Goal: Task Accomplishment & Management: Use online tool/utility

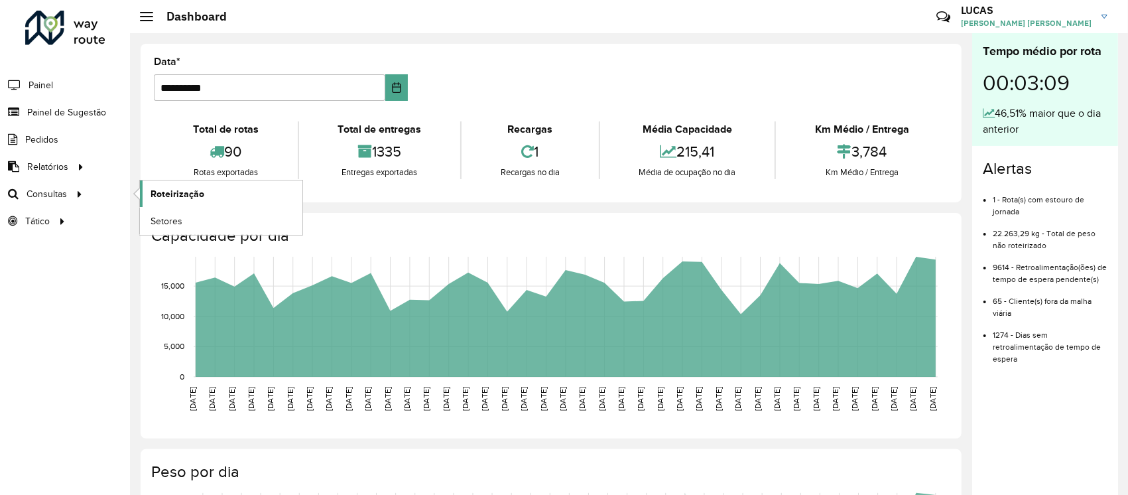
click at [167, 192] on span "Roteirização" at bounding box center [178, 194] width 54 height 14
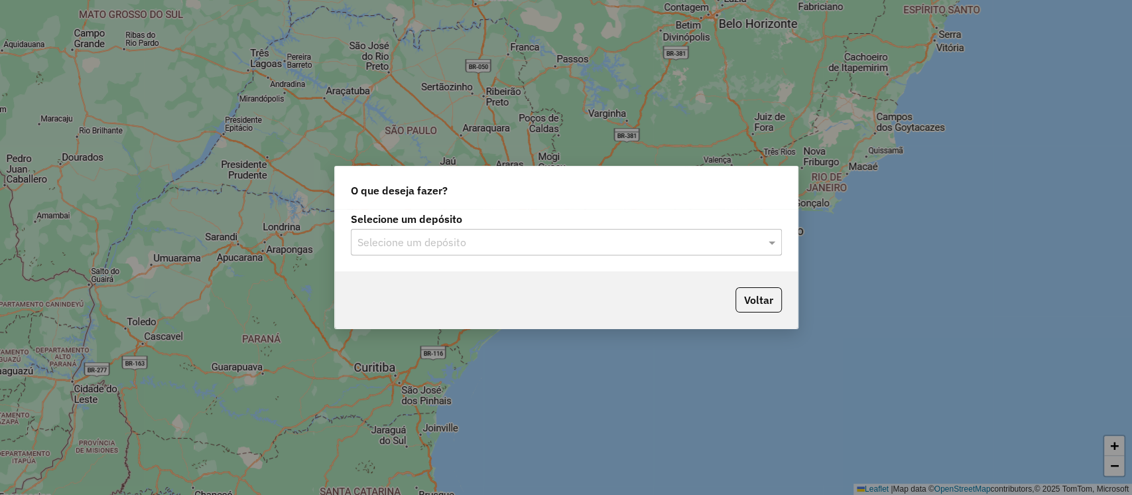
click at [458, 247] on input "text" at bounding box center [553, 243] width 391 height 16
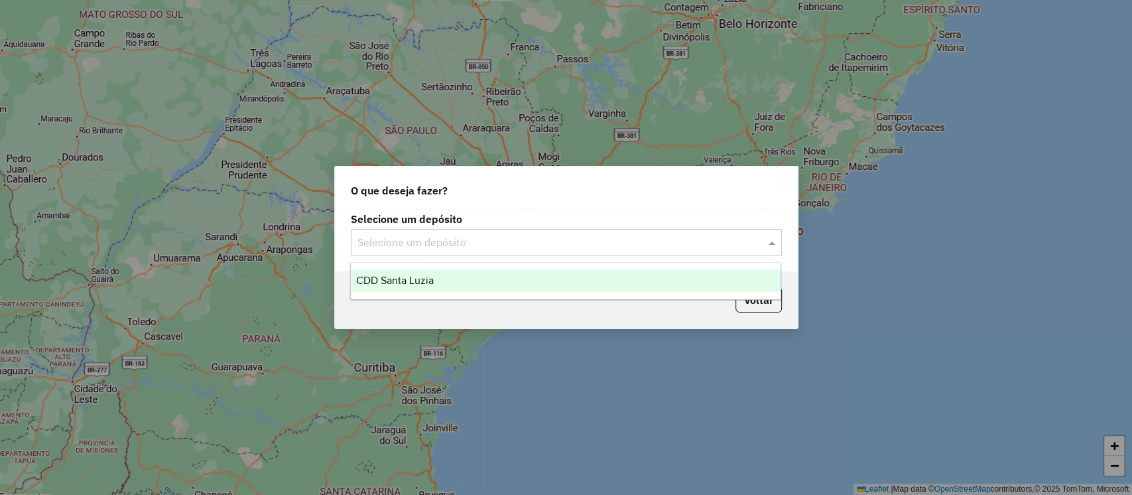
click at [452, 277] on div "CDD Santa Luzia" at bounding box center [566, 280] width 430 height 23
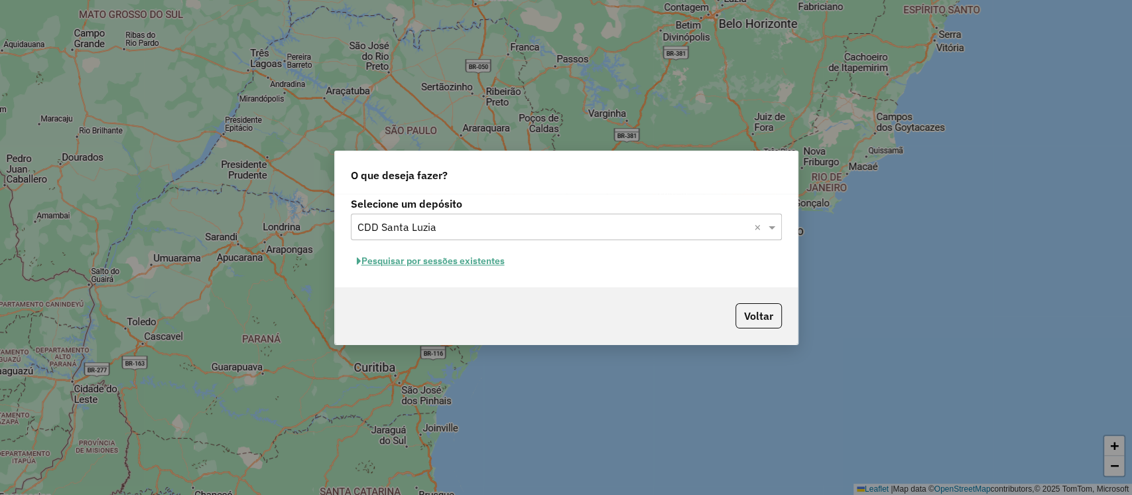
click at [451, 263] on button "Pesquisar por sessões existentes" at bounding box center [431, 261] width 160 height 21
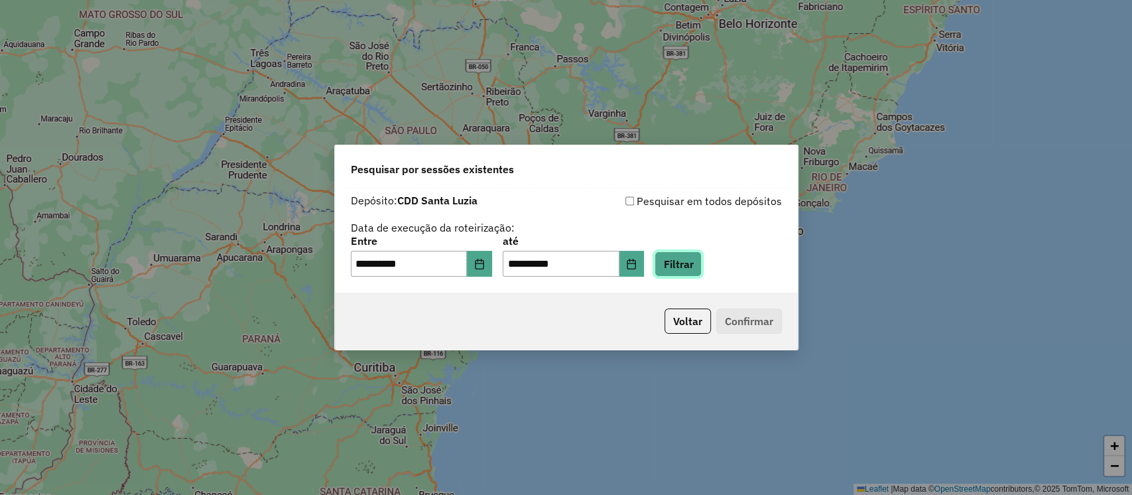
click at [700, 255] on button "Filtrar" at bounding box center [678, 263] width 47 height 25
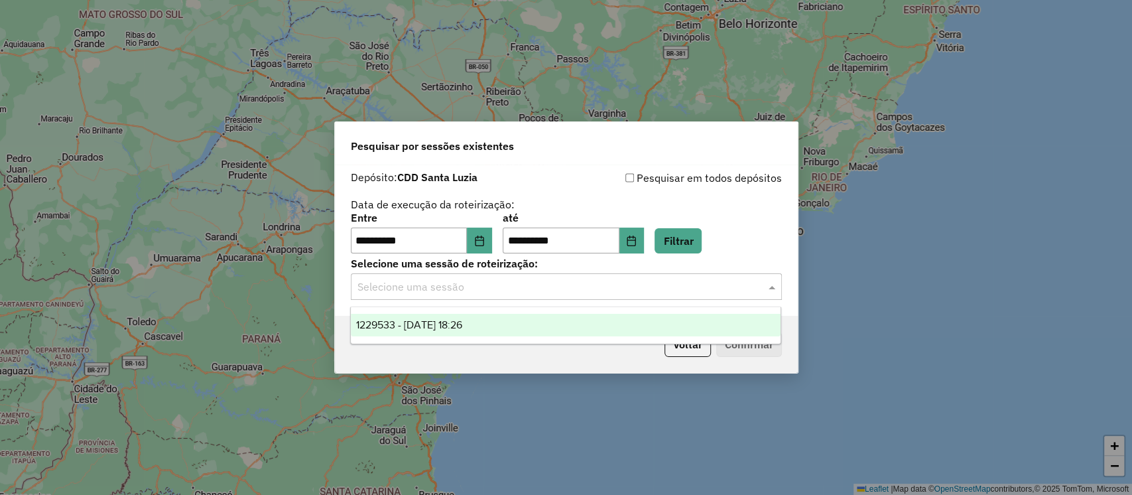
drag, startPoint x: 623, startPoint y: 296, endPoint x: 605, endPoint y: 296, distance: 17.9
click at [621, 296] on div "Selecione uma sessão" at bounding box center [566, 286] width 431 height 27
click at [533, 318] on div "1229533 - 14/08/2025 18:26" at bounding box center [566, 325] width 430 height 23
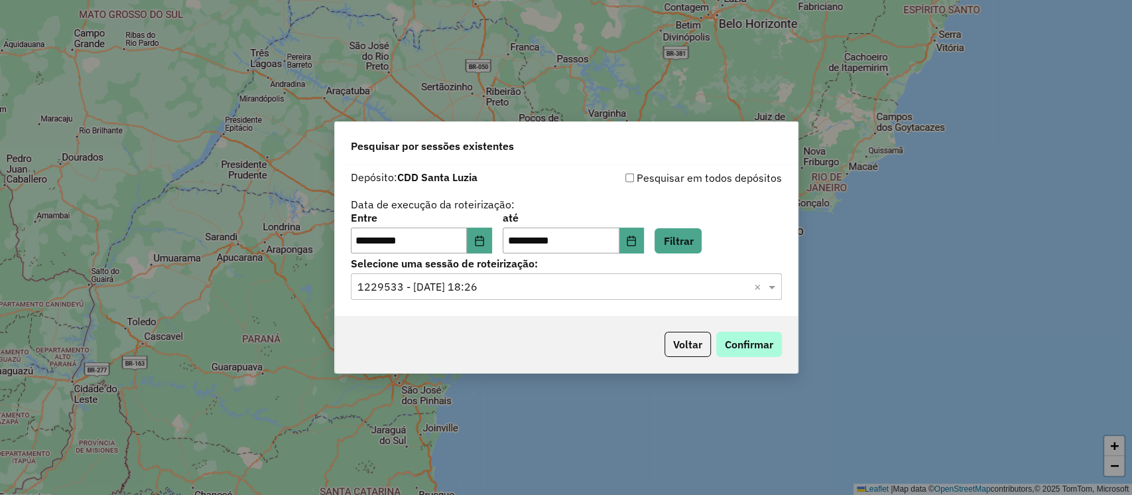
click at [730, 331] on div "Voltar Confirmar" at bounding box center [566, 344] width 463 height 57
click at [731, 338] on button "Confirmar" at bounding box center [749, 344] width 66 height 25
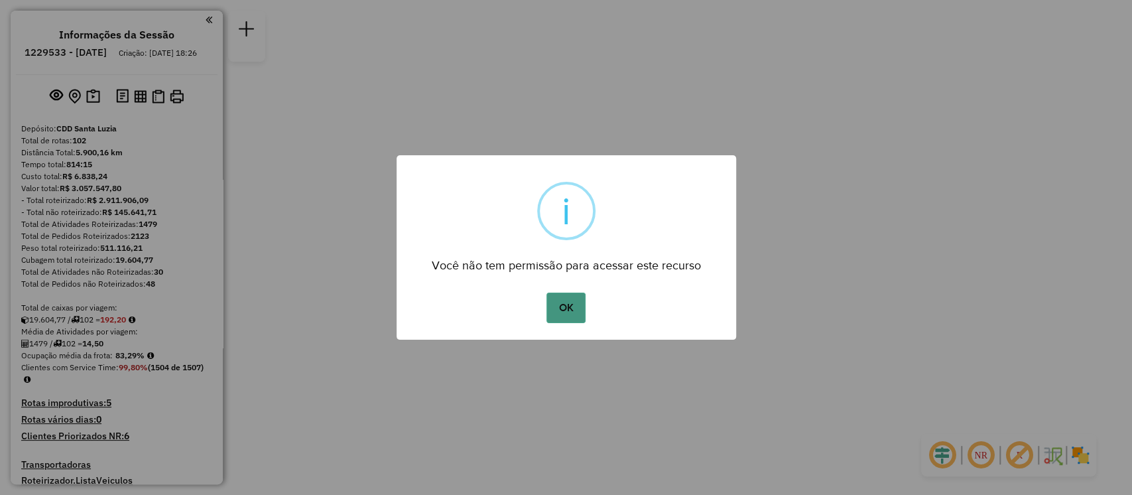
click at [563, 310] on button "OK" at bounding box center [566, 308] width 39 height 31
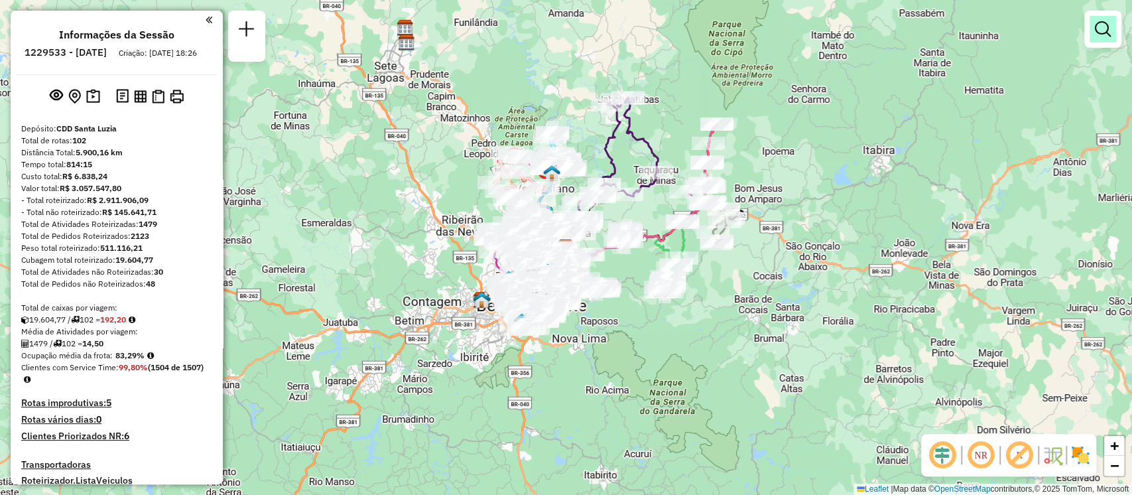
click at [1100, 34] on em at bounding box center [1103, 29] width 16 height 16
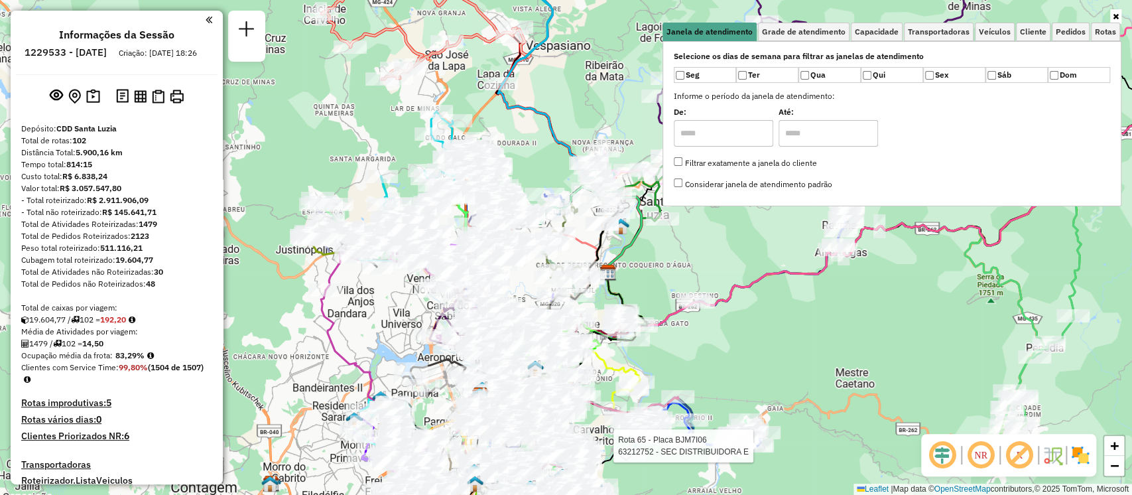
select select "**********"
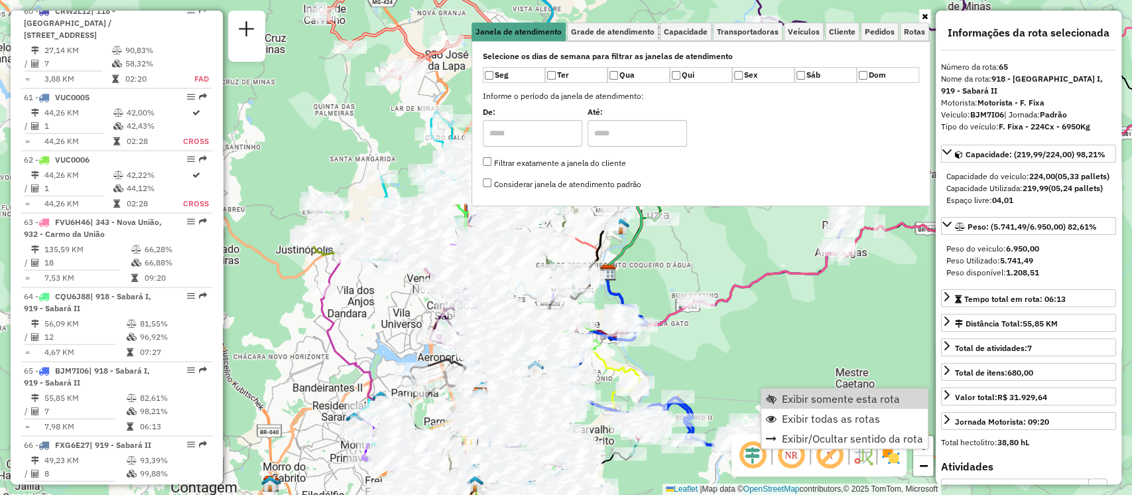
scroll to position [5415, 0]
click at [865, 398] on span "Exibir somente esta rota" at bounding box center [841, 398] width 118 height 11
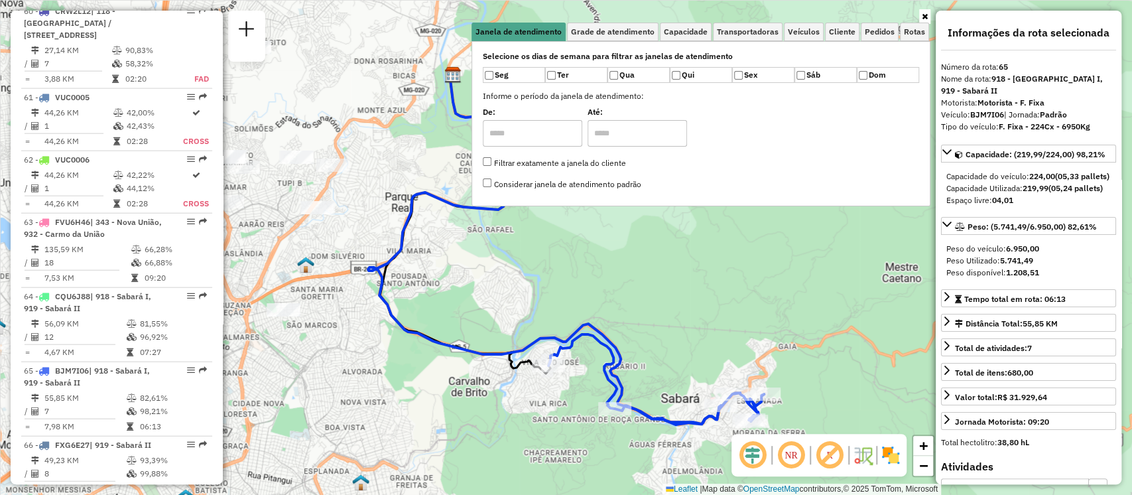
click at [923, 19] on icon at bounding box center [925, 17] width 6 height 8
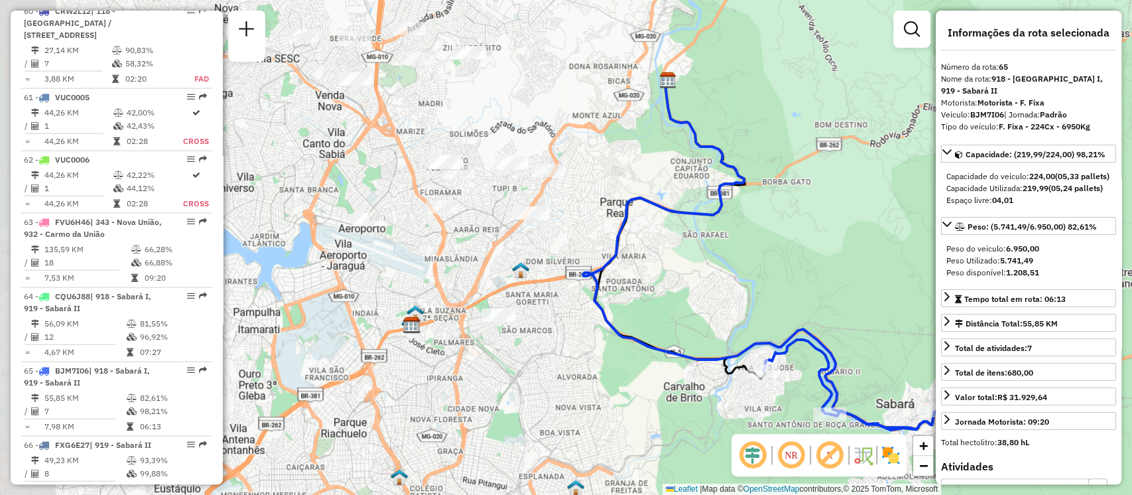
drag, startPoint x: 595, startPoint y: 312, endPoint x: 827, endPoint y: 336, distance: 233.5
click at [827, 336] on div "Janela de atendimento Grade de atendimento Capacidade Transportadoras Veículos …" at bounding box center [566, 247] width 1132 height 495
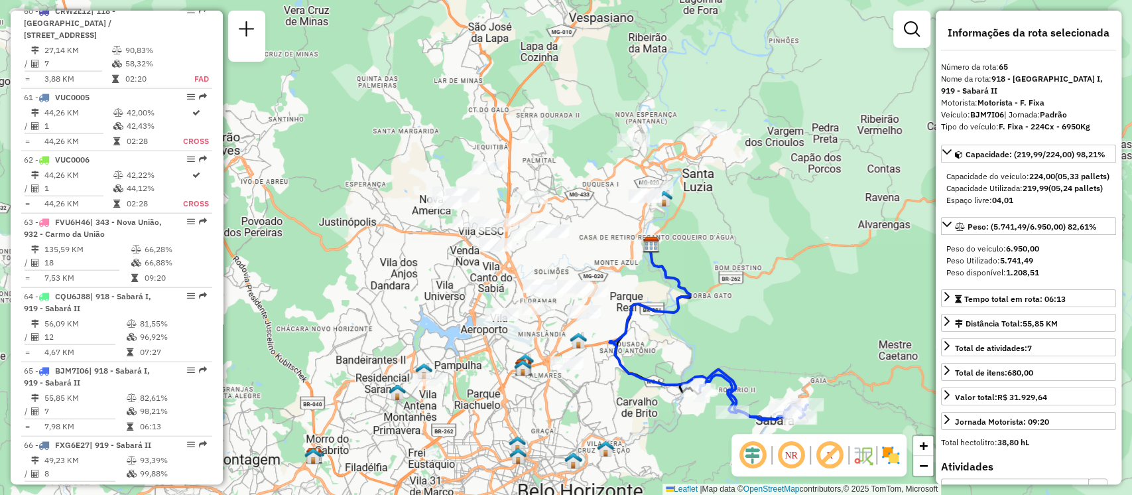
drag, startPoint x: 606, startPoint y: 222, endPoint x: 604, endPoint y: 268, distance: 46.5
click at [604, 268] on div "Janela de atendimento Grade de atendimento Capacidade Transportadoras Veículos …" at bounding box center [566, 247] width 1132 height 495
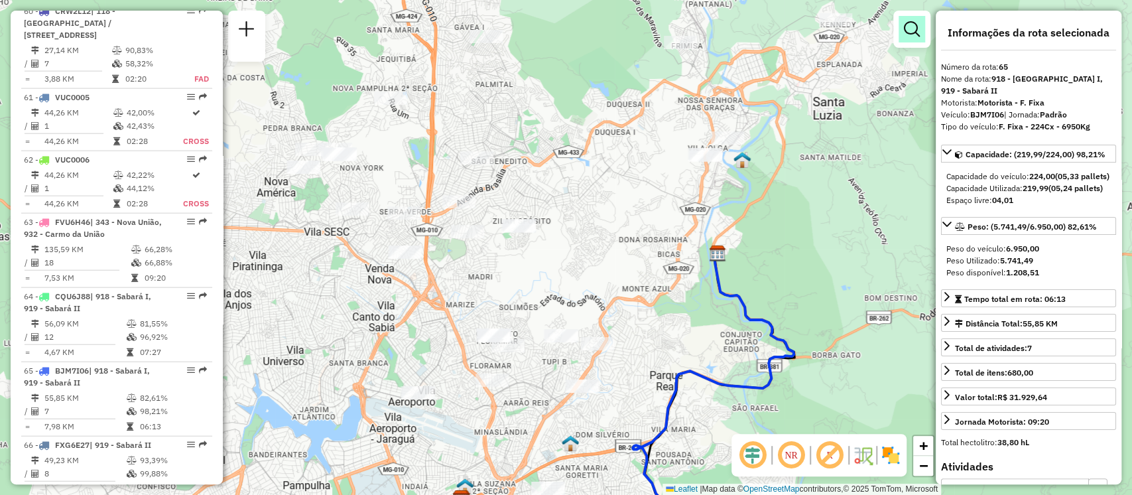
click at [920, 40] on link at bounding box center [912, 29] width 27 height 27
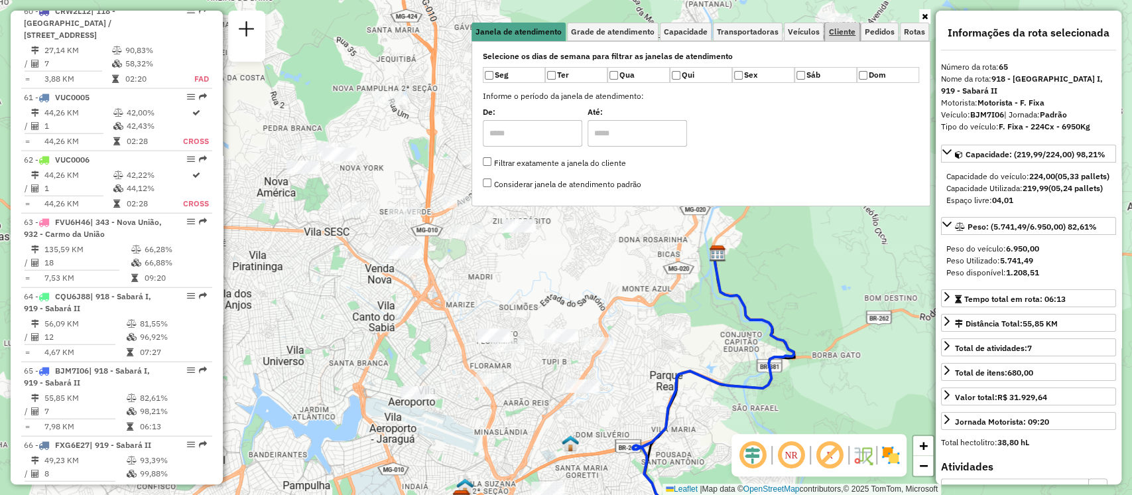
click at [835, 28] on span "Cliente" at bounding box center [842, 32] width 27 height 8
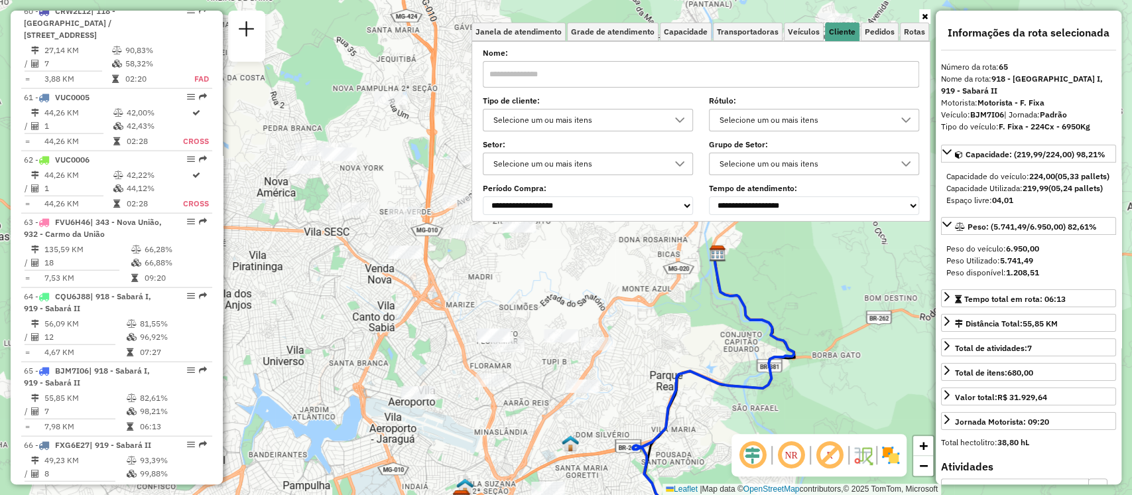
click at [592, 119] on div "Selecione um ou mais itens" at bounding box center [578, 119] width 178 height 21
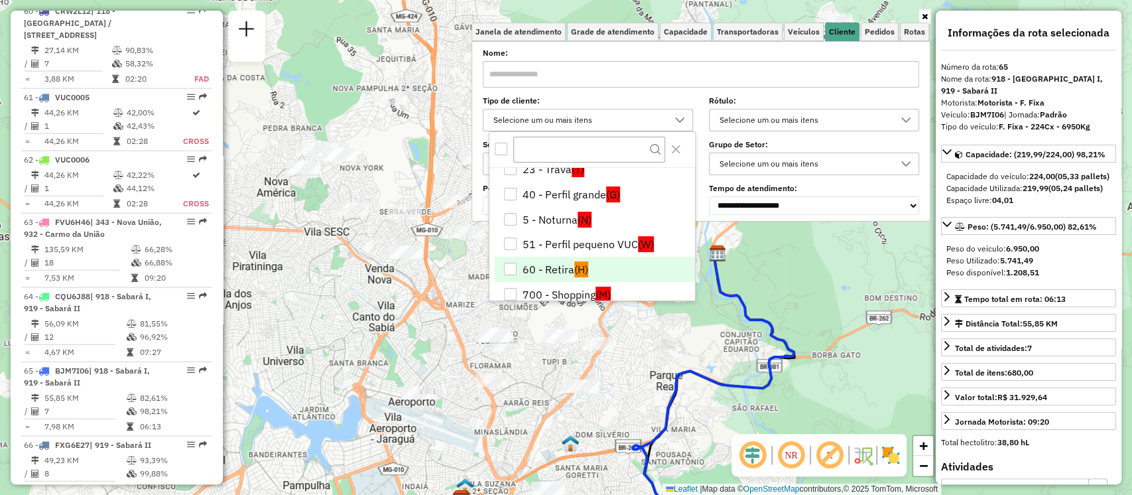
scroll to position [88, 0]
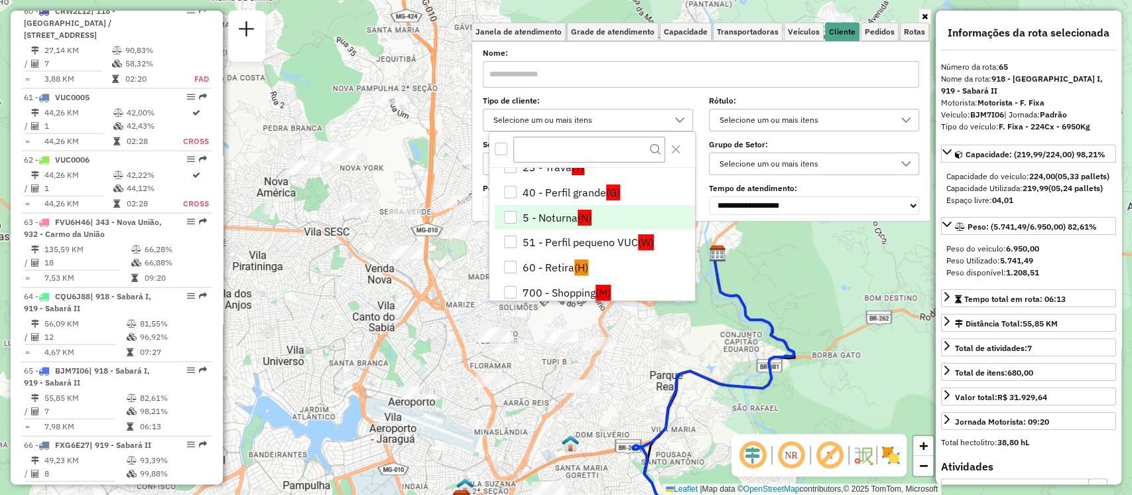
click at [504, 220] on div "5 - Noturna" at bounding box center [510, 217] width 13 height 13
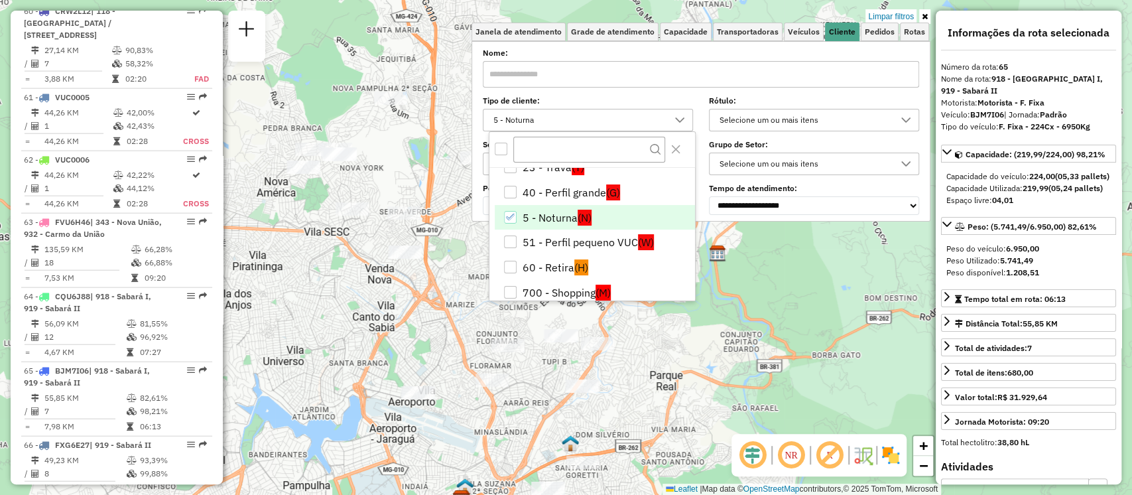
click at [927, 18] on icon at bounding box center [925, 17] width 6 height 8
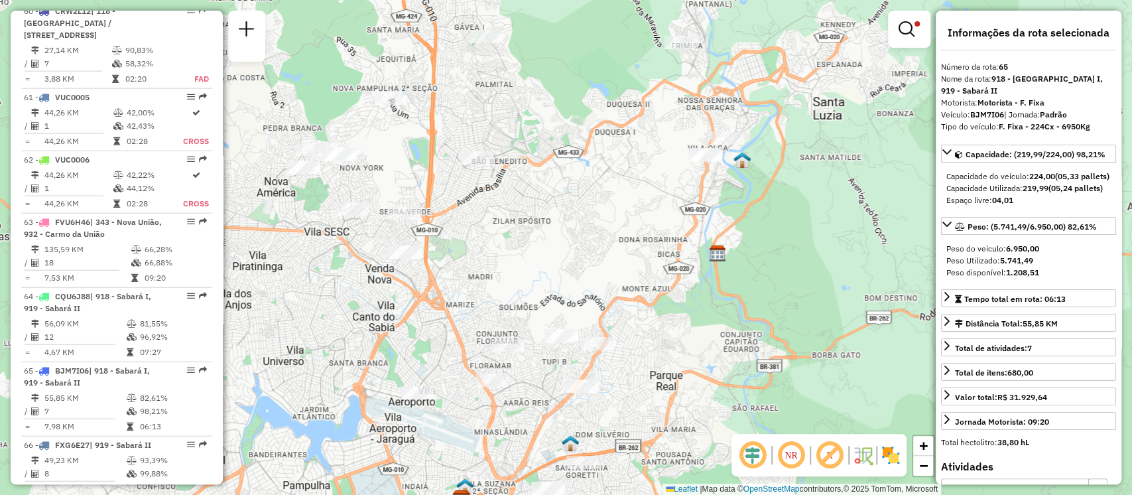
click at [811, 249] on div "Limpar filtros Janela de atendimento Grade de atendimento Capacidade Transporta…" at bounding box center [566, 247] width 1132 height 495
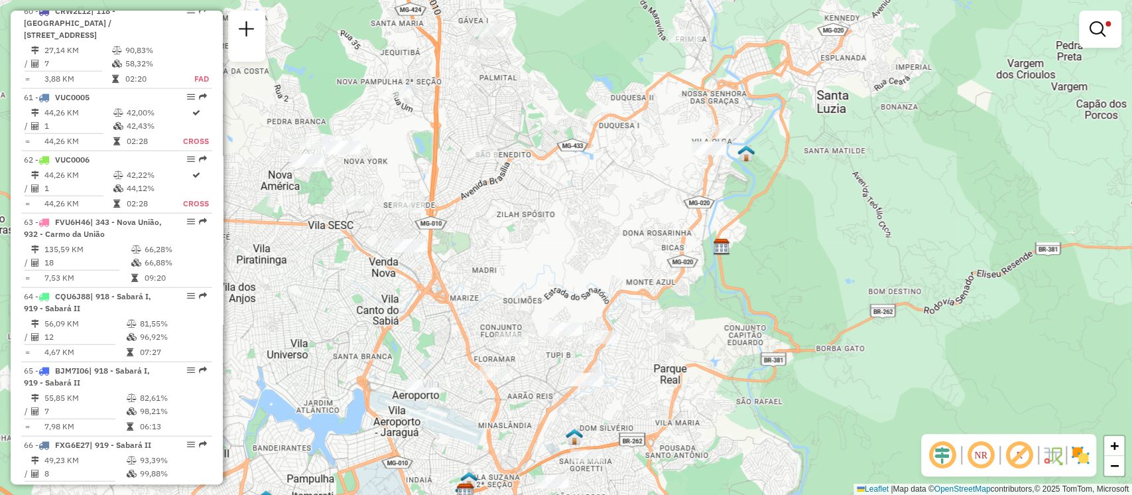
drag, startPoint x: 773, startPoint y: 227, endPoint x: 777, endPoint y: 220, distance: 8.3
click at [777, 220] on div "Limpar filtros Janela de atendimento Grade de atendimento Capacidade Transporta…" at bounding box center [566, 247] width 1132 height 495
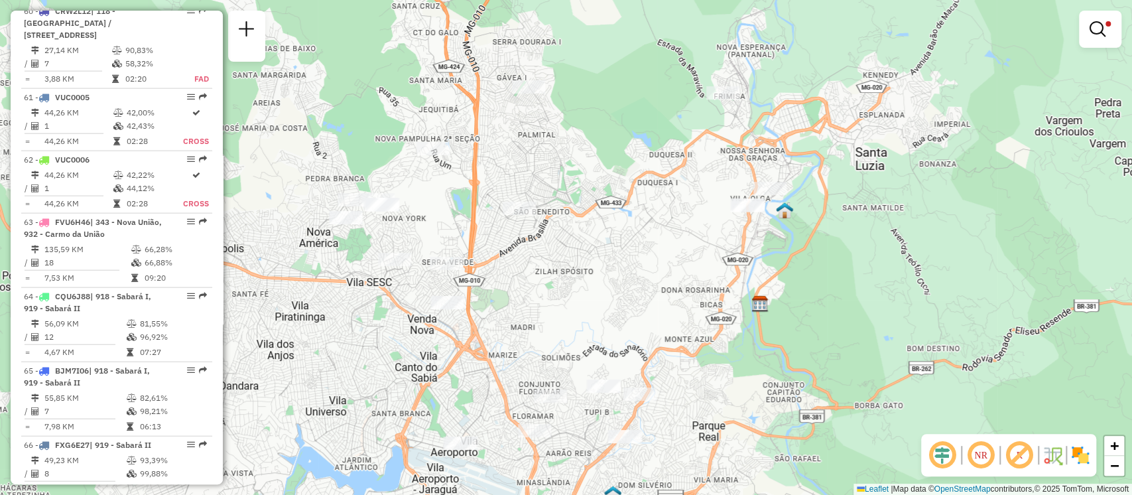
drag, startPoint x: 787, startPoint y: 237, endPoint x: 823, endPoint y: 289, distance: 62.9
click at [823, 289] on div "Limpar filtros Janela de atendimento Grade de atendimento Capacidade Transporta…" at bounding box center [566, 247] width 1132 height 495
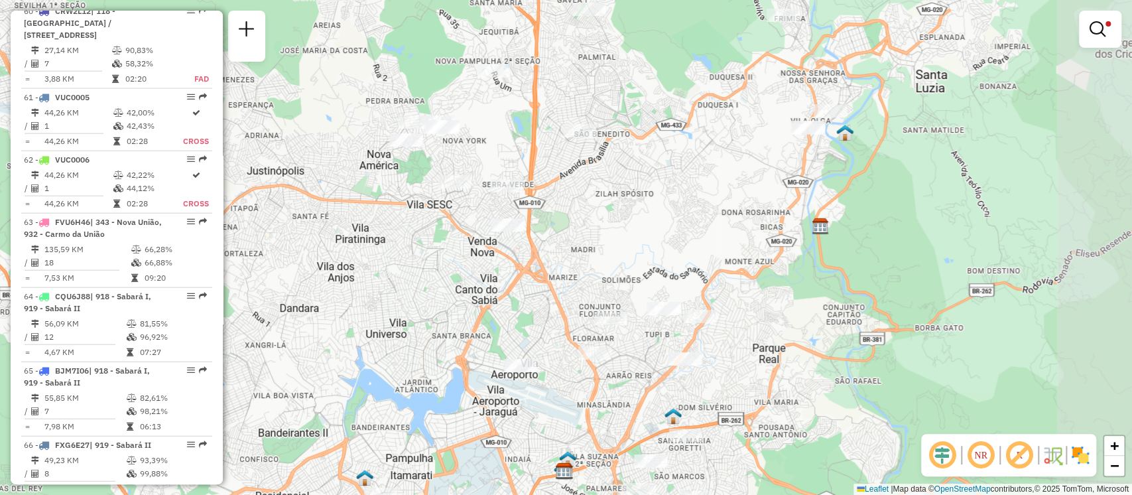
drag, startPoint x: 841, startPoint y: 285, endPoint x: 689, endPoint y: 172, distance: 188.7
click at [689, 172] on div "Limpar filtros Janela de atendimento Grade de atendimento Capacidade Transporta…" at bounding box center [566, 247] width 1132 height 495
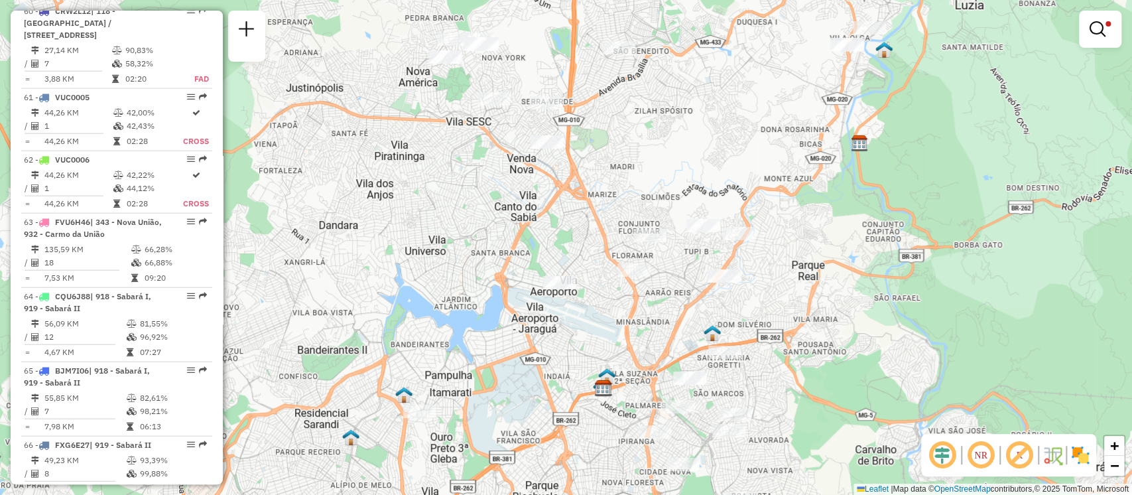
drag, startPoint x: 711, startPoint y: 332, endPoint x: 768, endPoint y: 358, distance: 62.0
click at [768, 358] on div "Limpar filtros Janela de atendimento Grade de atendimento Capacidade Transporta…" at bounding box center [566, 247] width 1132 height 495
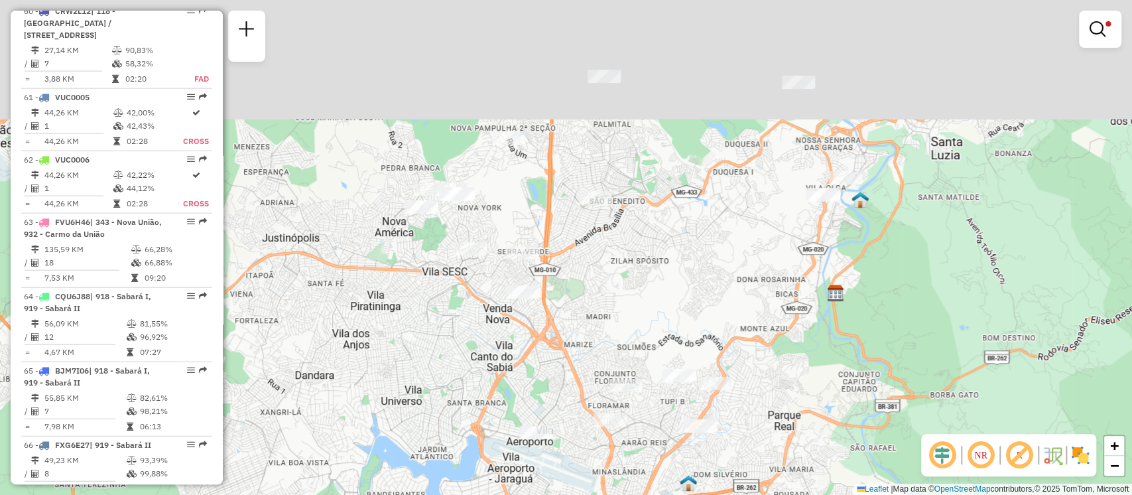
drag, startPoint x: 800, startPoint y: 241, endPoint x: 774, endPoint y: 411, distance: 171.8
click at [774, 411] on div "Limpar filtros Janela de atendimento Grade de atendimento Capacidade Transporta…" at bounding box center [566, 247] width 1132 height 495
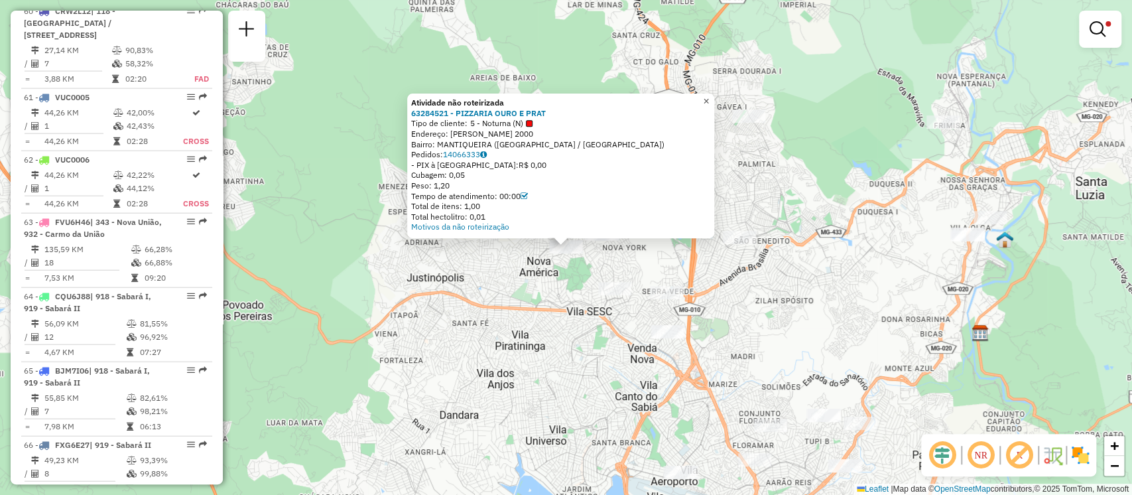
click at [709, 98] on span "×" at bounding box center [706, 101] width 6 height 11
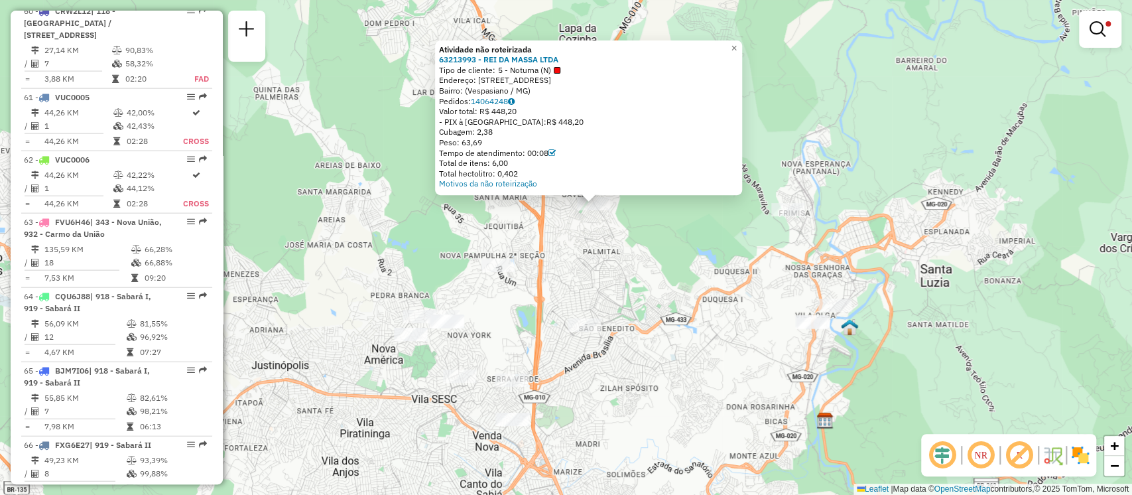
drag, startPoint x: 633, startPoint y: 321, endPoint x: 658, endPoint y: 279, distance: 49.4
click at [658, 279] on div "Atividade não roteirizada 63213993 - REI DA MASSA LTDA Tipo de cliente: 5 - Not…" at bounding box center [566, 247] width 1132 height 495
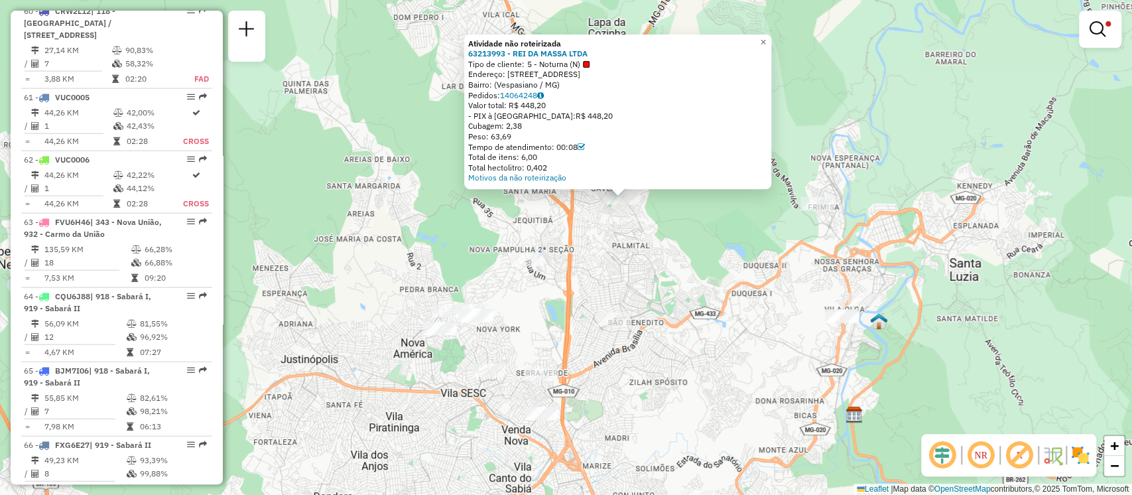
drag, startPoint x: 669, startPoint y: 278, endPoint x: 688, endPoint y: 273, distance: 19.3
click at [688, 273] on div "Atividade não roteirizada 63213993 - REI DA MASSA LTDA Tipo de cliente: 5 - Not…" at bounding box center [566, 247] width 1132 height 495
click at [767, 40] on span "×" at bounding box center [764, 41] width 6 height 11
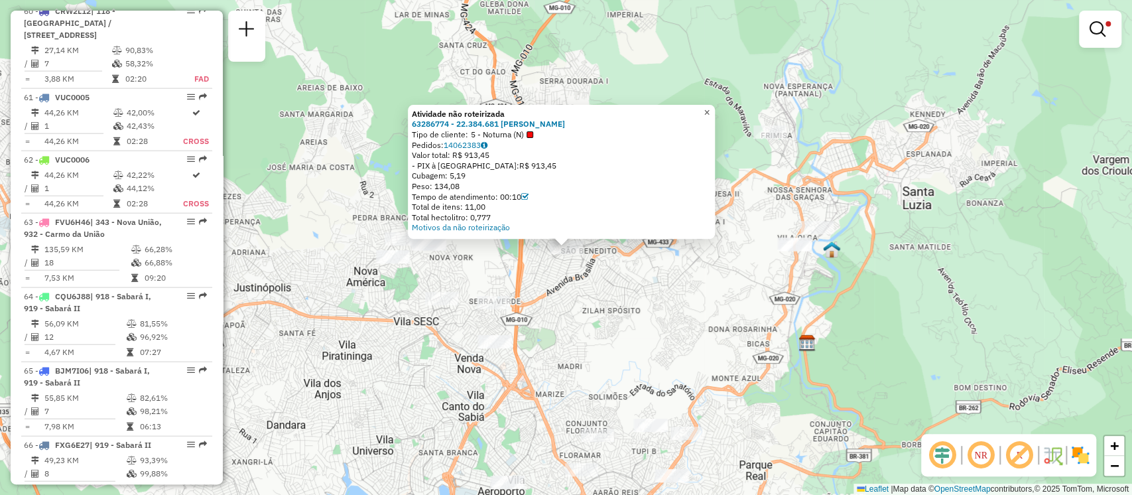
click at [710, 107] on span "×" at bounding box center [707, 112] width 6 height 11
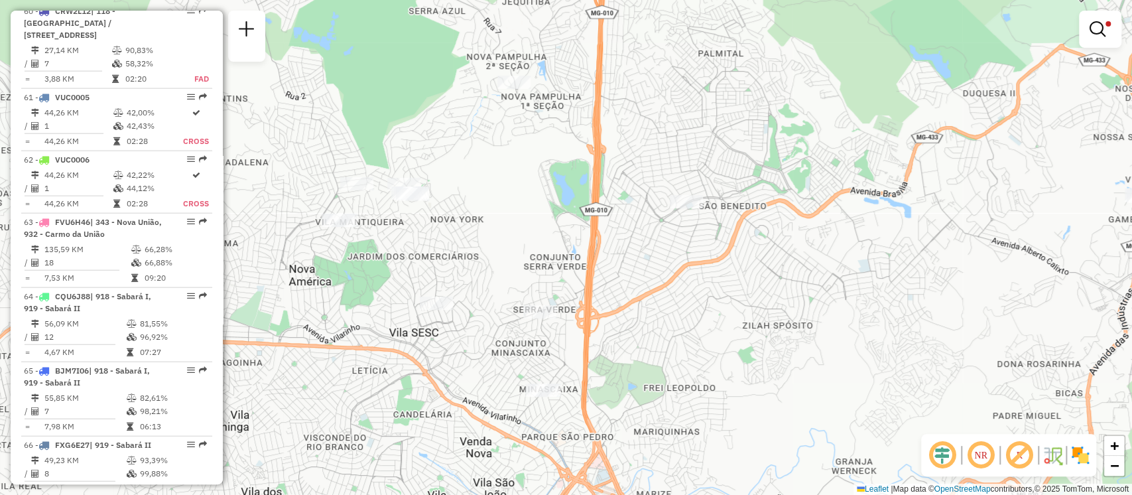
drag, startPoint x: 532, startPoint y: 280, endPoint x: 609, endPoint y: 267, distance: 78.1
click at [609, 267] on div "Limpar filtros Janela de atendimento Grade de atendimento Capacidade Transporta…" at bounding box center [566, 247] width 1132 height 495
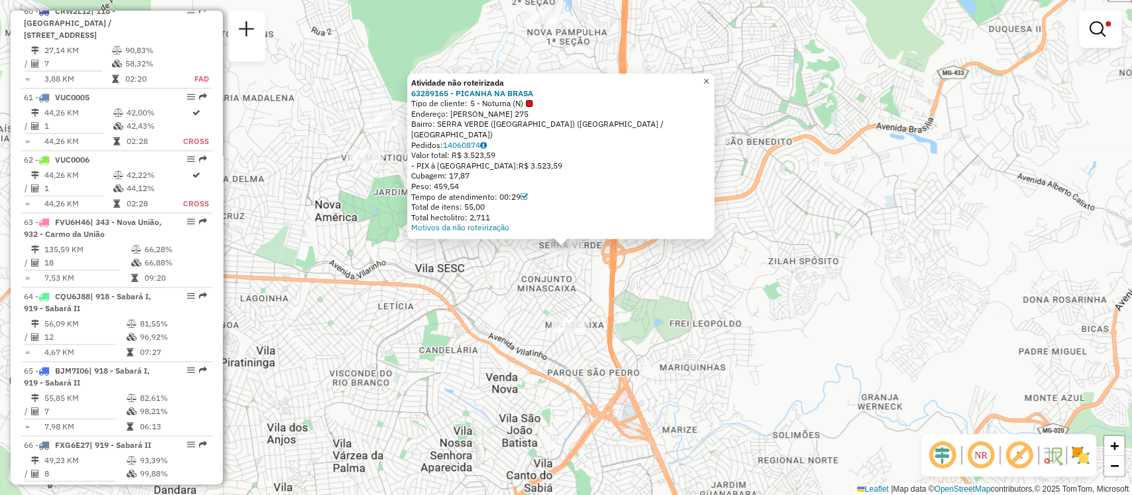
click at [709, 87] on span "×" at bounding box center [706, 81] width 6 height 11
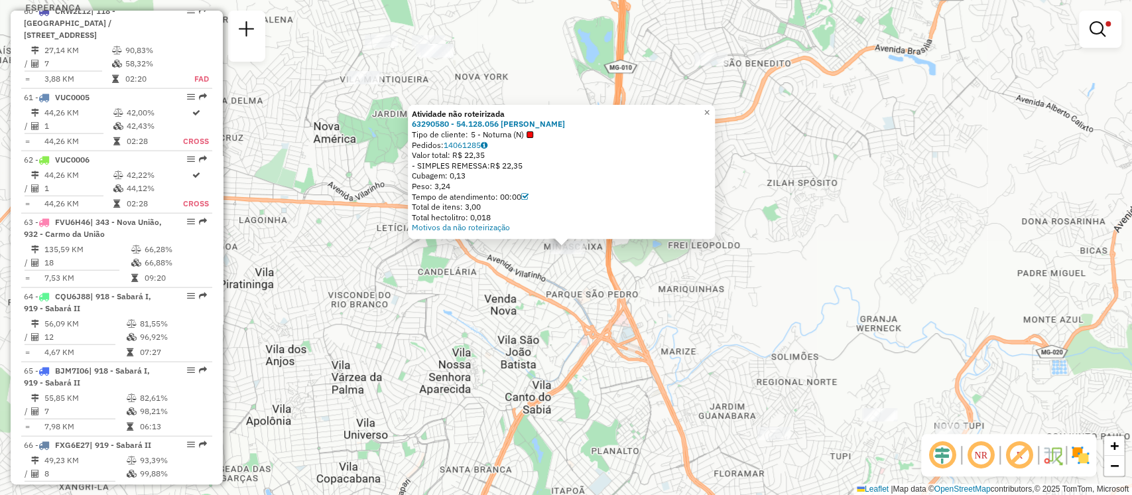
click at [711, 117] on div "Atividade não roteirizada" at bounding box center [561, 114] width 299 height 11
click at [710, 108] on span "×" at bounding box center [707, 112] width 6 height 11
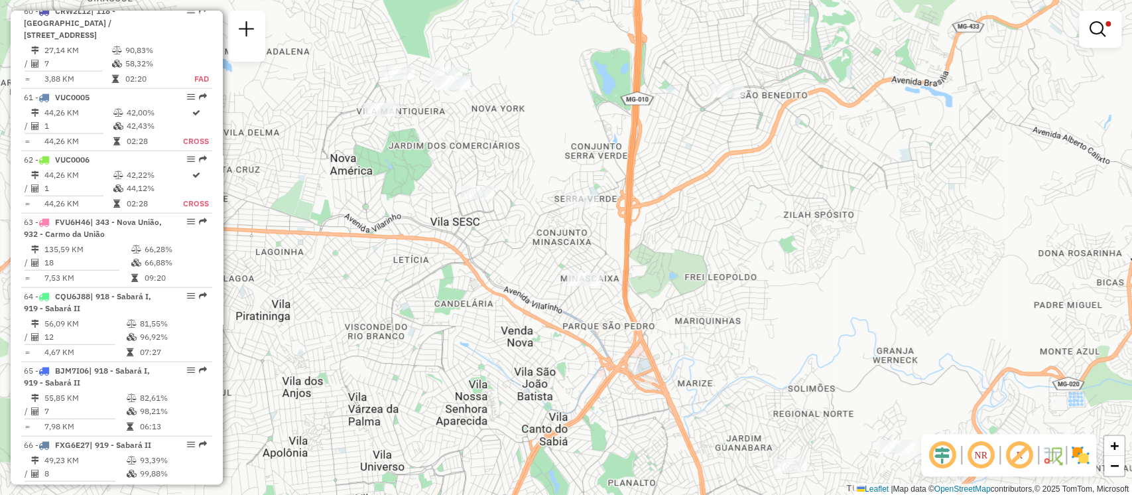
drag, startPoint x: 658, startPoint y: 201, endPoint x: 687, endPoint y: 244, distance: 51.7
click at [687, 244] on div "Limpar filtros Janela de atendimento Grade de atendimento Capacidade Transporta…" at bounding box center [566, 247] width 1132 height 495
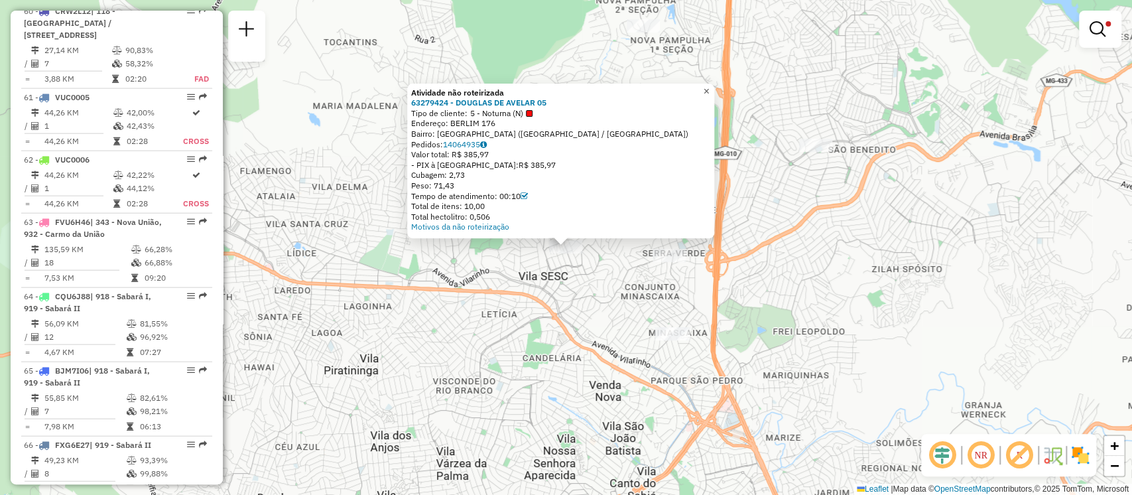
click at [710, 84] on link "×" at bounding box center [707, 92] width 16 height 16
click at [709, 88] on span "×" at bounding box center [706, 91] width 6 height 11
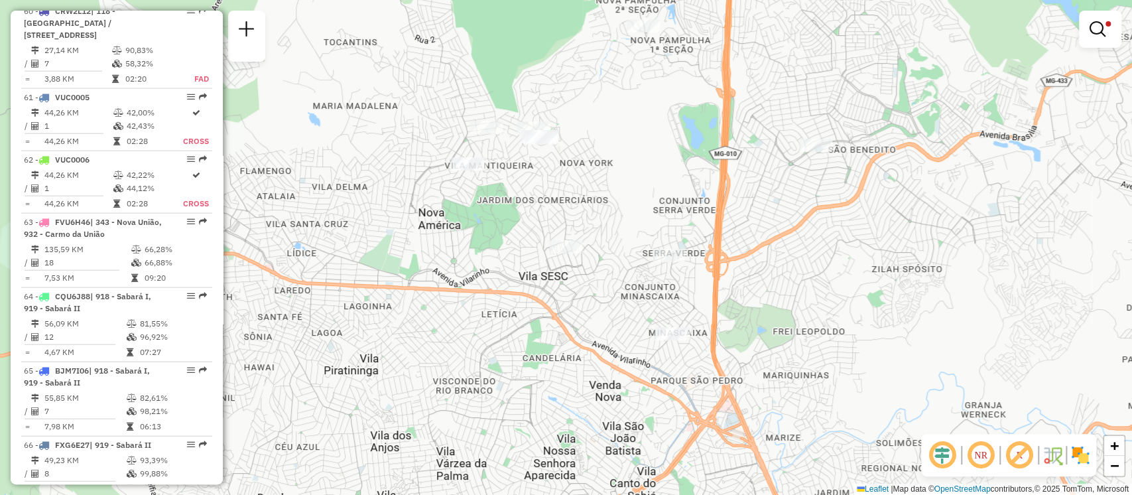
click at [630, 178] on div "Limpar filtros Janela de atendimento Grade de atendimento Capacidade Transporta…" at bounding box center [566, 247] width 1132 height 495
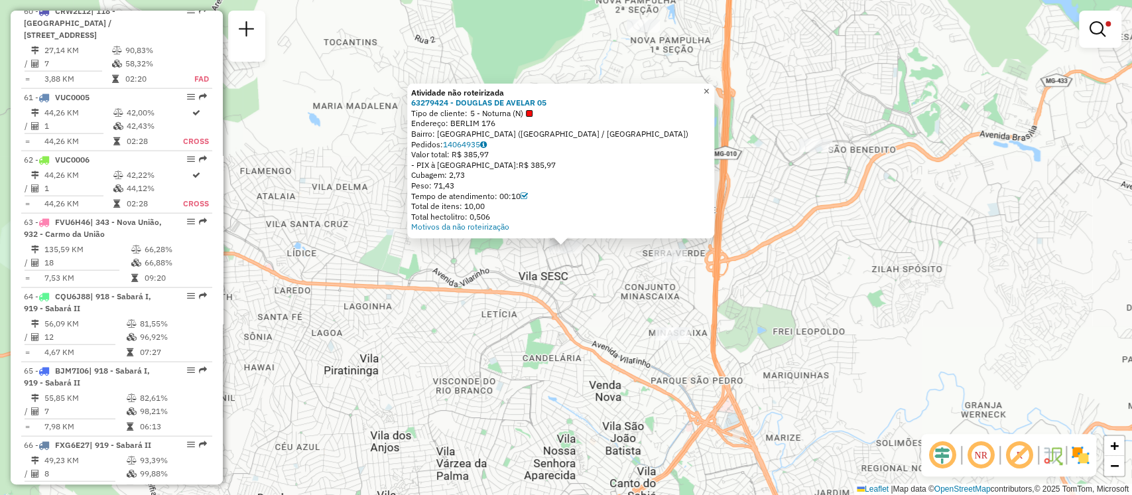
click at [714, 94] on link "×" at bounding box center [707, 92] width 16 height 16
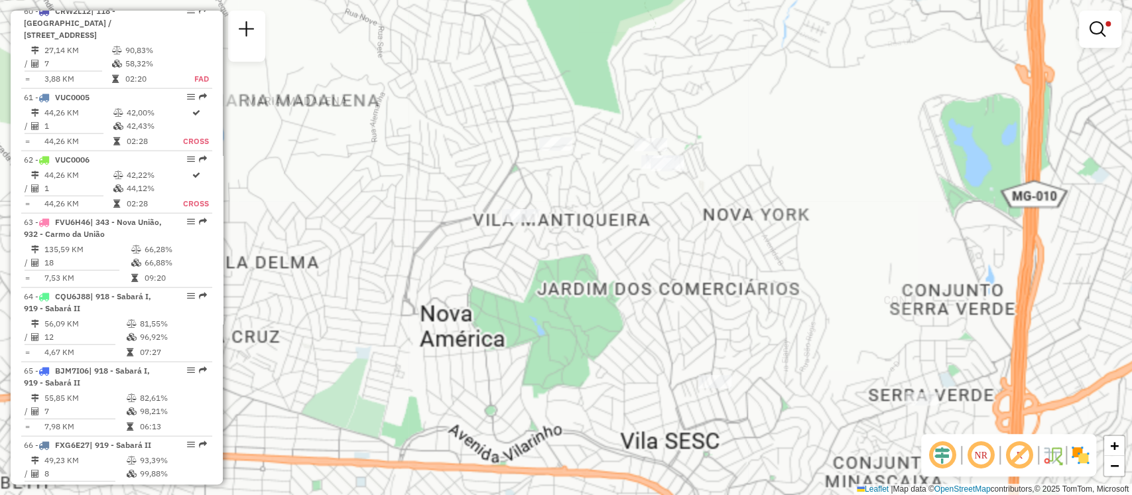
drag, startPoint x: 679, startPoint y: 207, endPoint x: 667, endPoint y: 241, distance: 36.5
click at [667, 241] on div "Limpar filtros Janela de atendimento Grade de atendimento Capacidade Transporta…" at bounding box center [566, 247] width 1132 height 495
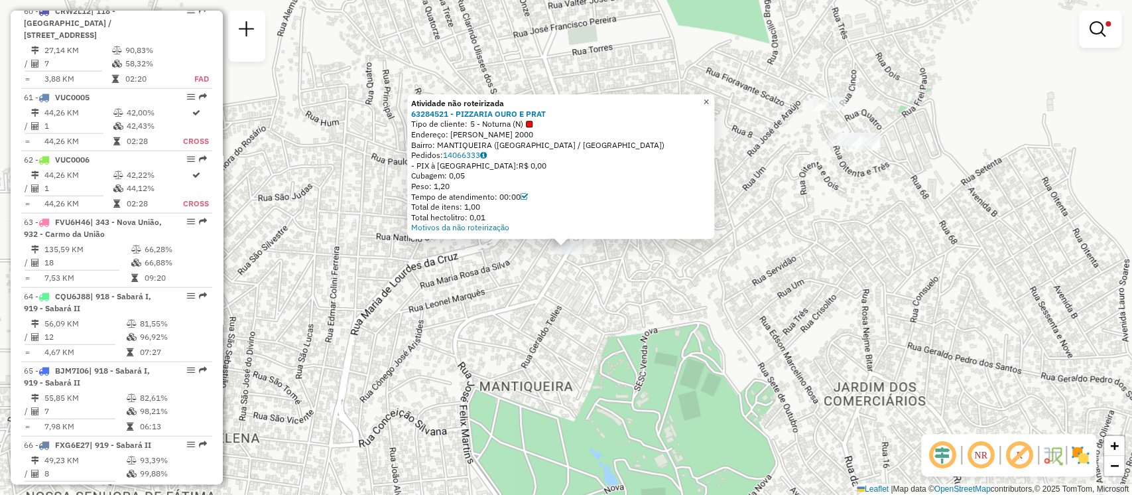
click at [709, 98] on span "×" at bounding box center [706, 101] width 6 height 11
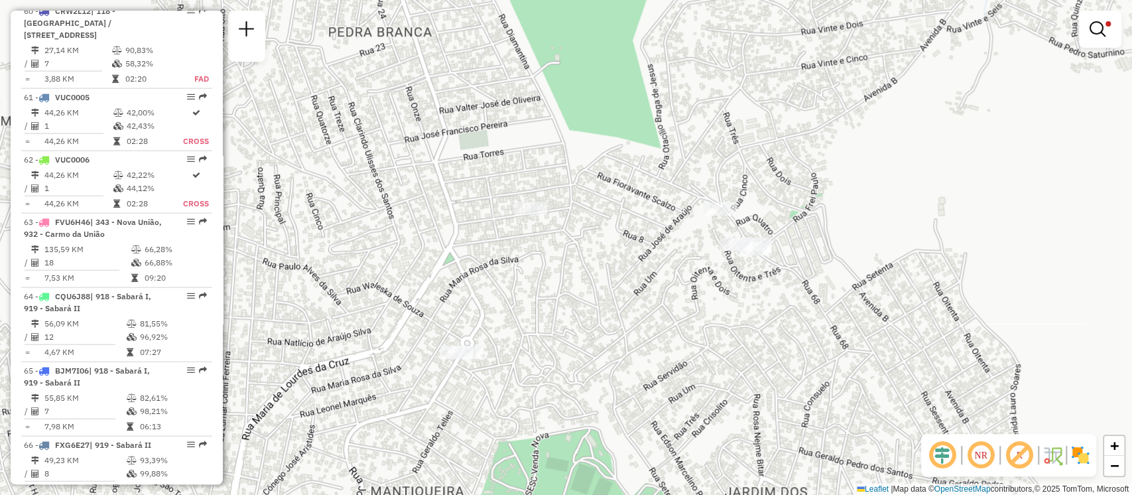
drag, startPoint x: 672, startPoint y: 159, endPoint x: 501, endPoint y: 300, distance: 221.5
click at [502, 300] on div "Limpar filtros Janela de atendimento Grade de atendimento Capacidade Transporta…" at bounding box center [566, 247] width 1132 height 495
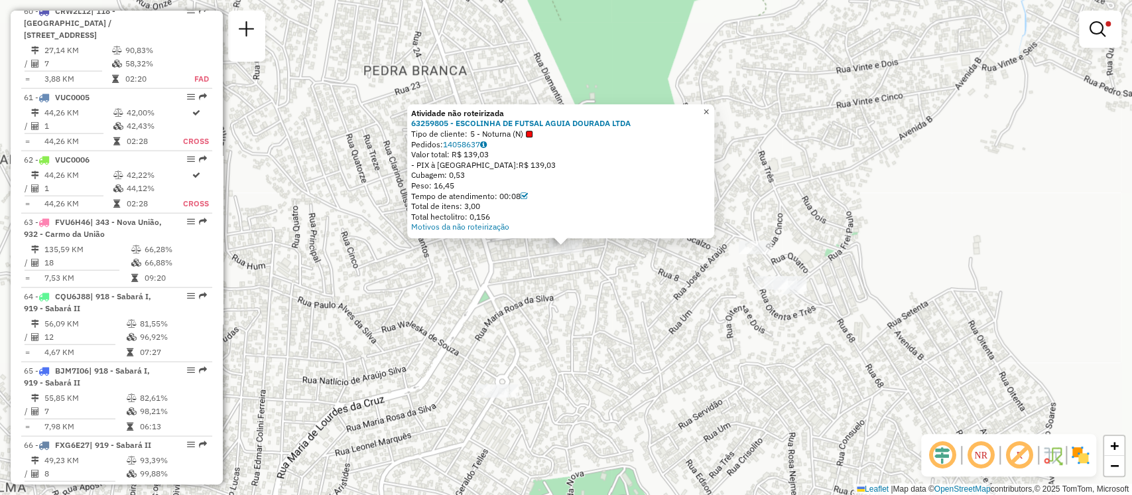
click at [709, 106] on span "×" at bounding box center [706, 111] width 6 height 11
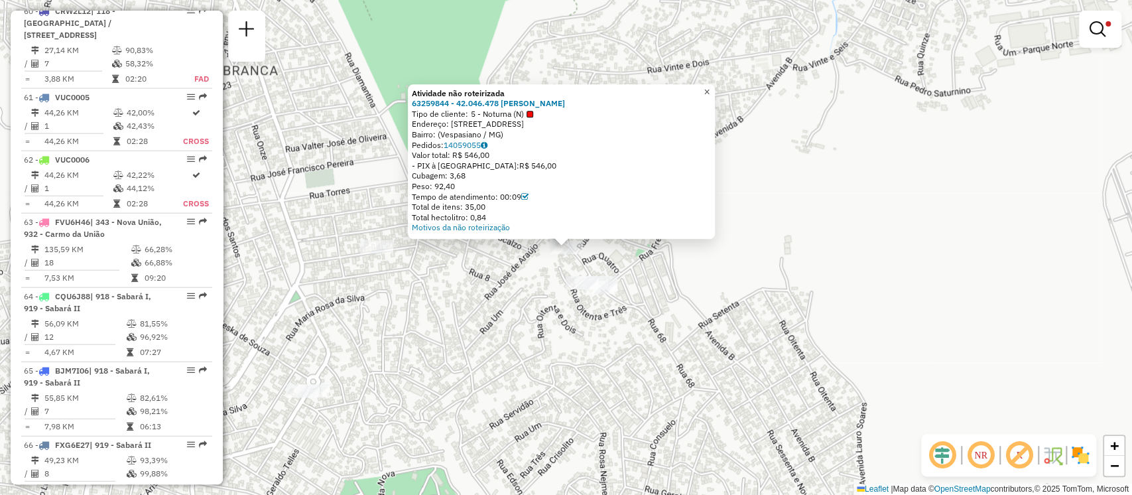
click at [710, 86] on span "×" at bounding box center [707, 91] width 6 height 11
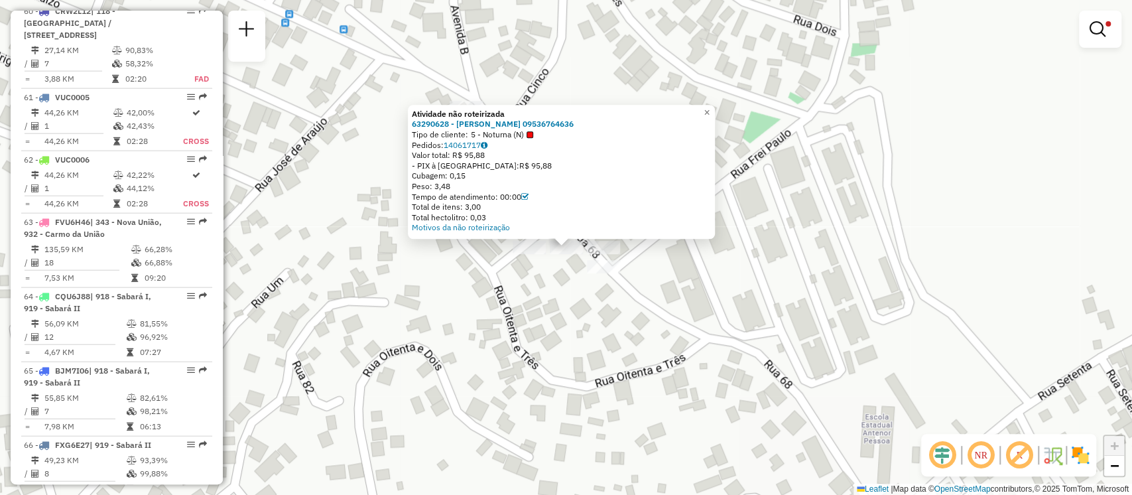
click at [533, 257] on div "Atividade não roteirizada 63290628 - [PERSON_NAME] 09536764636 Tipo de cliente:…" at bounding box center [566, 247] width 1132 height 495
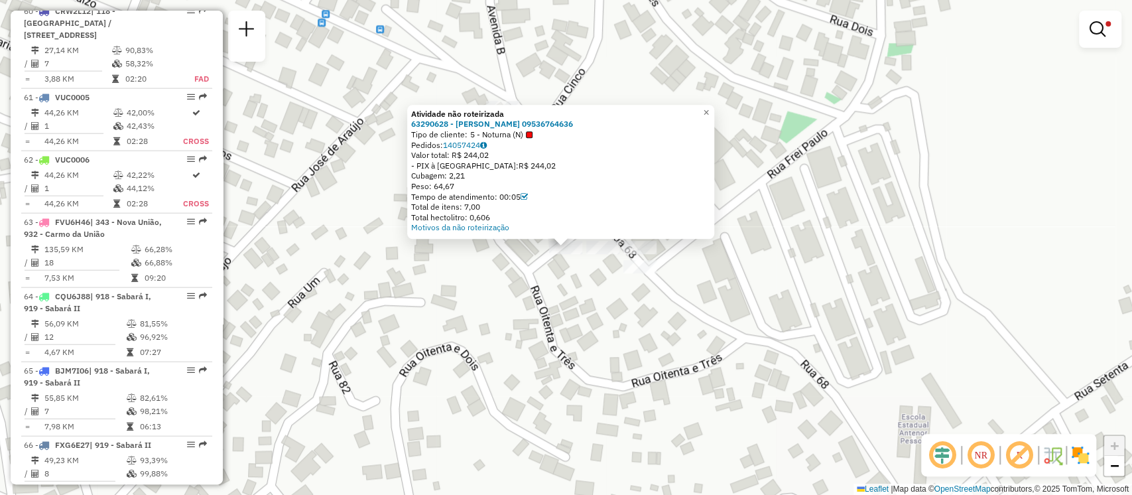
click at [604, 254] on div at bounding box center [602, 247] width 33 height 13
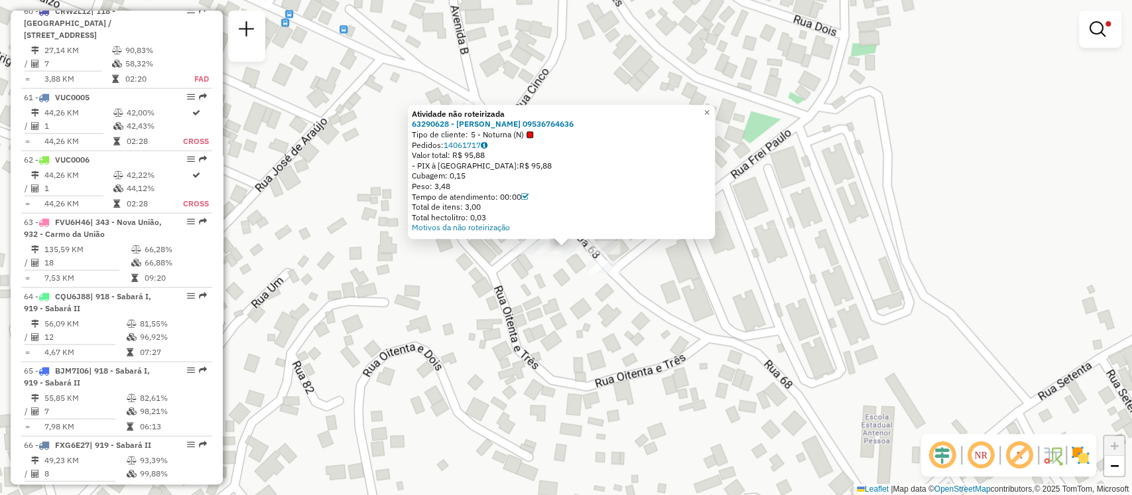
click at [607, 251] on div "Atividade não roteirizada 63290628 - [PERSON_NAME] 09536764636 Tipo de cliente:…" at bounding box center [566, 247] width 1132 height 495
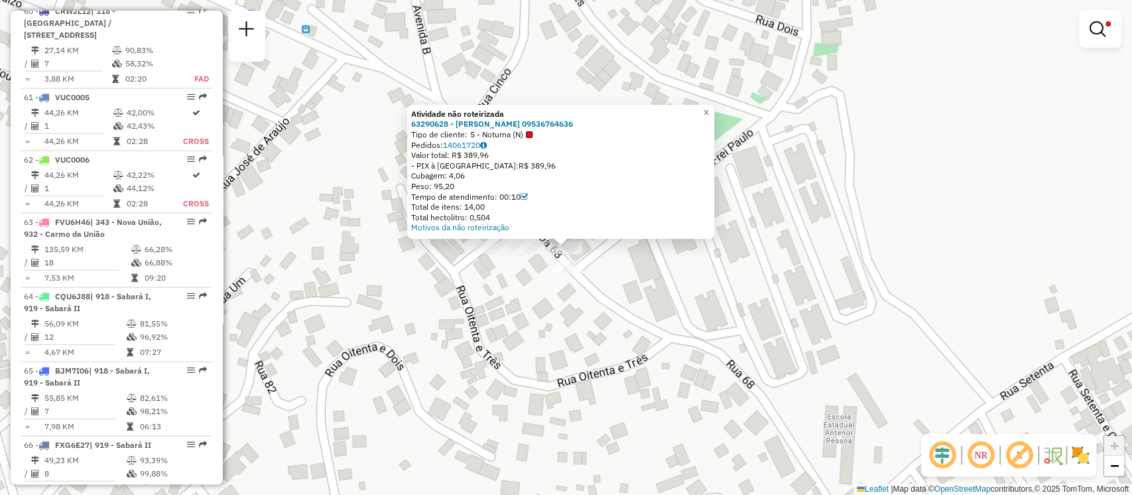
click at [567, 265] on div "Atividade não roteirizada 63290628 - [PERSON_NAME] 09536764636 Tipo de cliente:…" at bounding box center [566, 247] width 1132 height 495
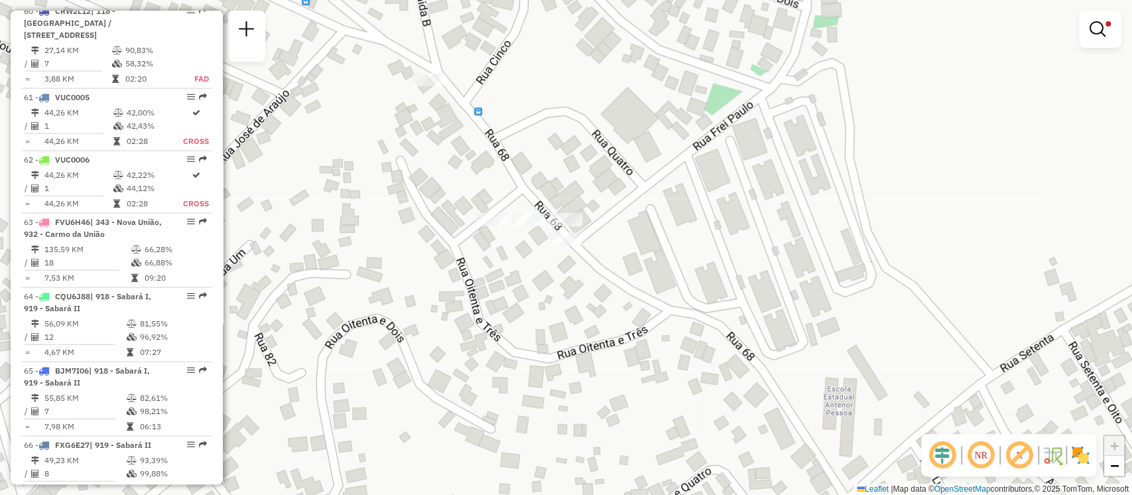
click at [568, 249] on div "Limpar filtros Janela de atendimento Grade de atendimento Capacidade Transporta…" at bounding box center [566, 247] width 1132 height 495
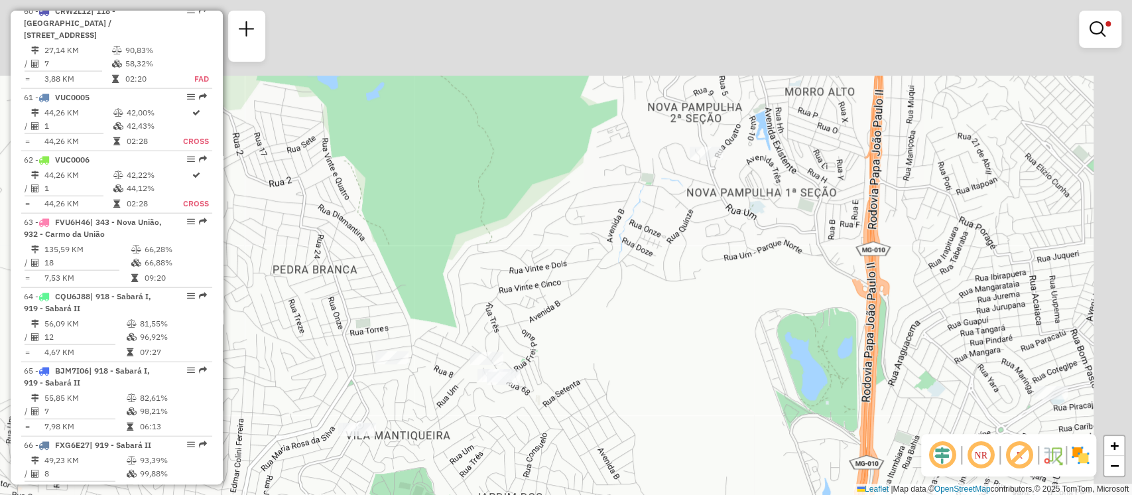
drag, startPoint x: 771, startPoint y: 243, endPoint x: 591, endPoint y: 368, distance: 218.8
click at [591, 368] on div "Limpar filtros Janela de atendimento Grade de atendimento Capacidade Transporta…" at bounding box center [566, 247] width 1132 height 495
click at [590, 369] on div "Limpar filtros Janela de atendimento Grade de atendimento Capacidade Transporta…" at bounding box center [566, 247] width 1132 height 495
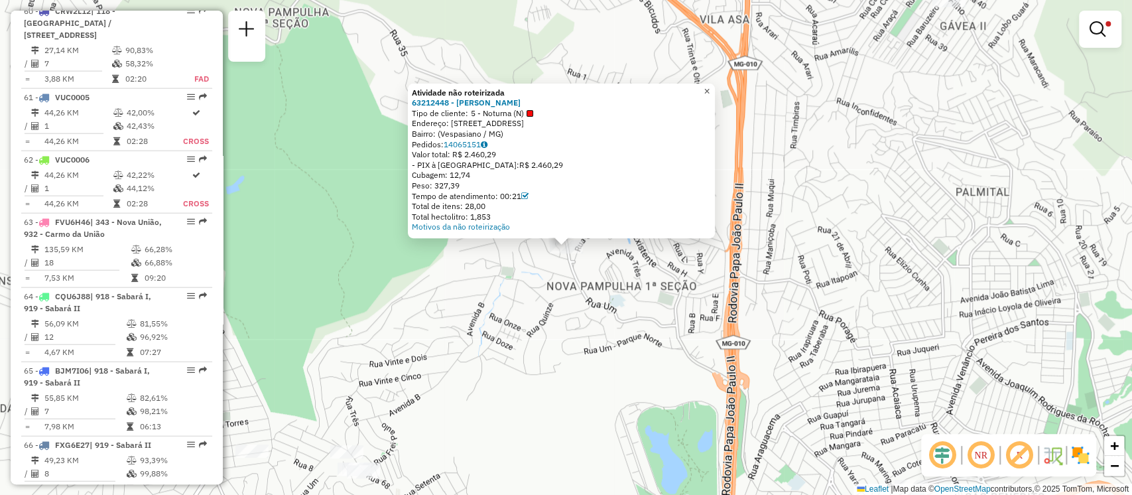
click at [710, 88] on span "×" at bounding box center [707, 91] width 6 height 11
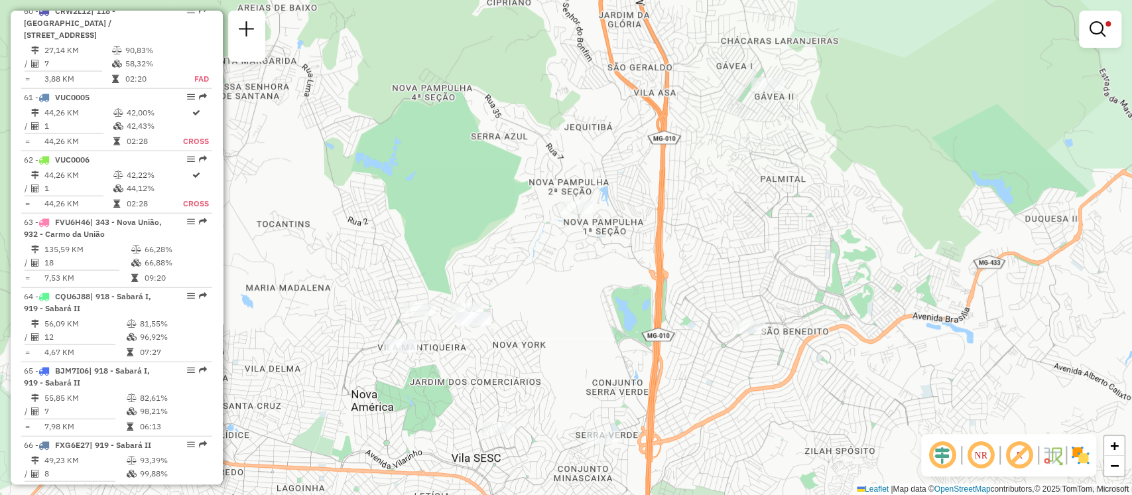
drag, startPoint x: 733, startPoint y: 272, endPoint x: 651, endPoint y: 266, distance: 82.5
click at [653, 267] on div "Limpar filtros Janela de atendimento Grade de atendimento Capacidade Transporta…" at bounding box center [566, 247] width 1132 height 495
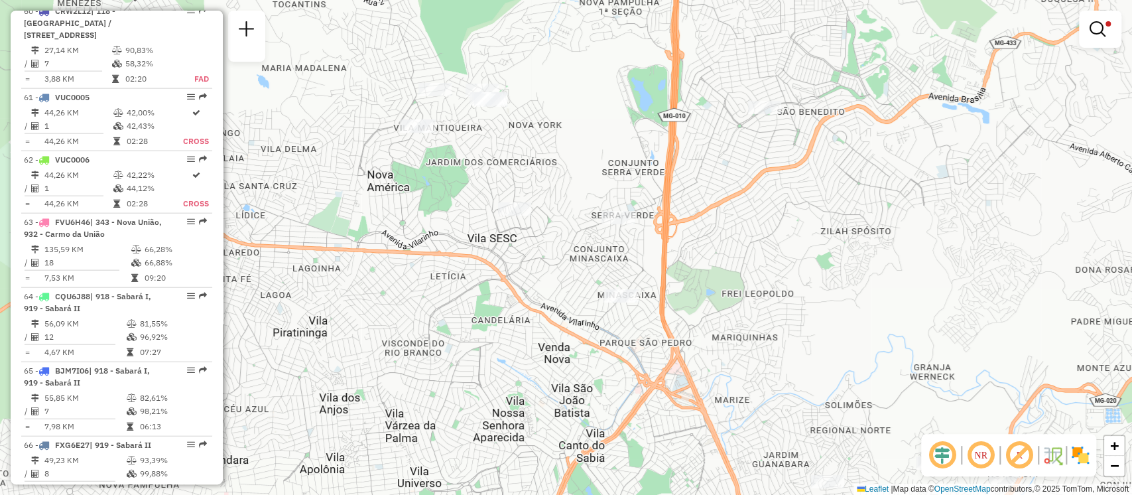
drag, startPoint x: 651, startPoint y: 266, endPoint x: 676, endPoint y: 50, distance: 217.1
click at [676, 50] on div "Limpar filtros Janela de atendimento Grade de atendimento Capacidade Transporta…" at bounding box center [566, 247] width 1132 height 495
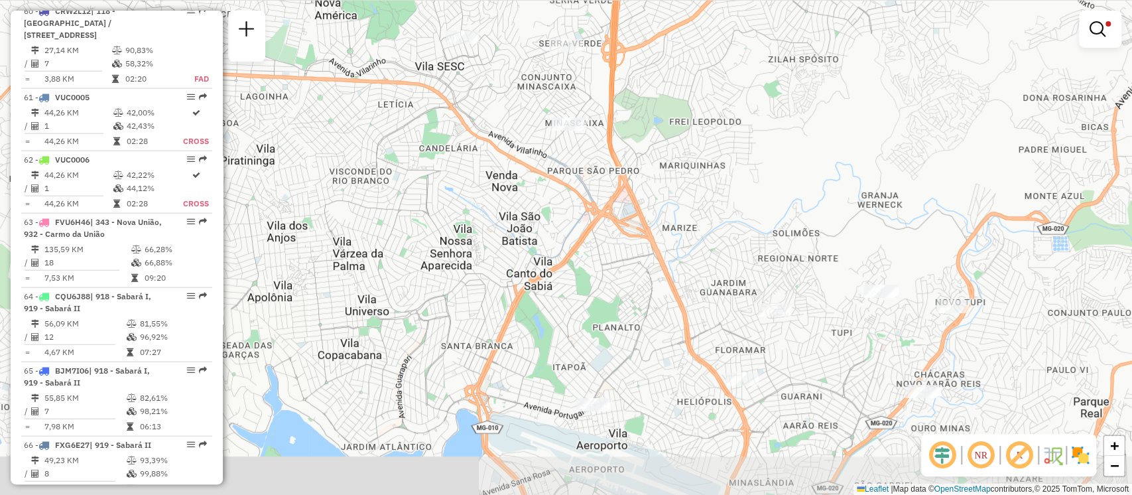
drag, startPoint x: 715, startPoint y: 293, endPoint x: 659, endPoint y: 111, distance: 189.5
click at [659, 111] on div "Limpar filtros Janela de atendimento Grade de atendimento Capacidade Transporta…" at bounding box center [566, 247] width 1132 height 495
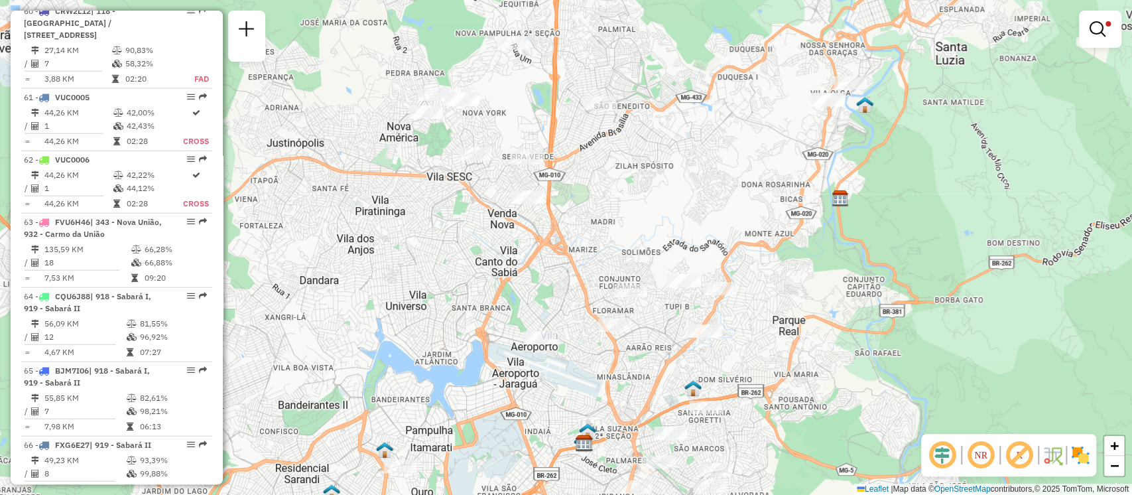
drag, startPoint x: 710, startPoint y: 196, endPoint x: 611, endPoint y: 251, distance: 113.1
click at [611, 251] on div "Limpar filtros Janela de atendimento Grade de atendimento Capacidade Transporta…" at bounding box center [566, 247] width 1132 height 495
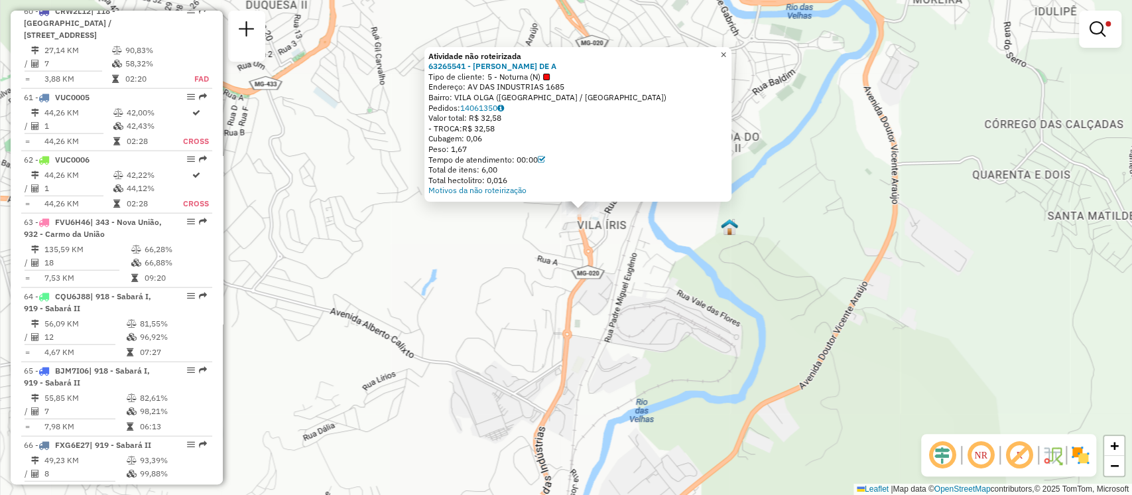
click at [726, 49] on span "×" at bounding box center [723, 54] width 6 height 11
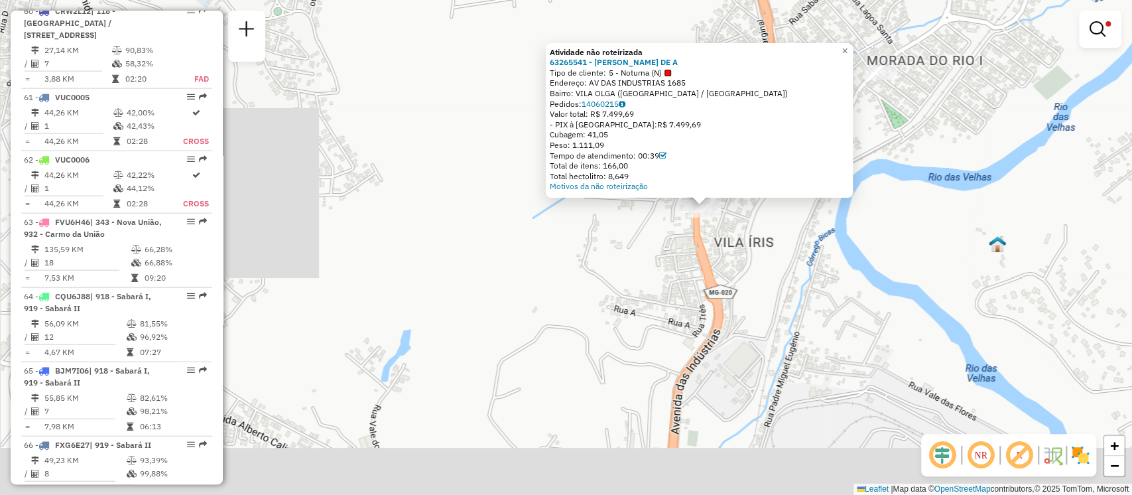
drag, startPoint x: 663, startPoint y: 366, endPoint x: 762, endPoint y: 227, distance: 170.7
click at [762, 228] on div "Atividade não roteirizada 63265541 - [PERSON_NAME] DE A Tipo de cliente: 5 - No…" at bounding box center [566, 247] width 1132 height 495
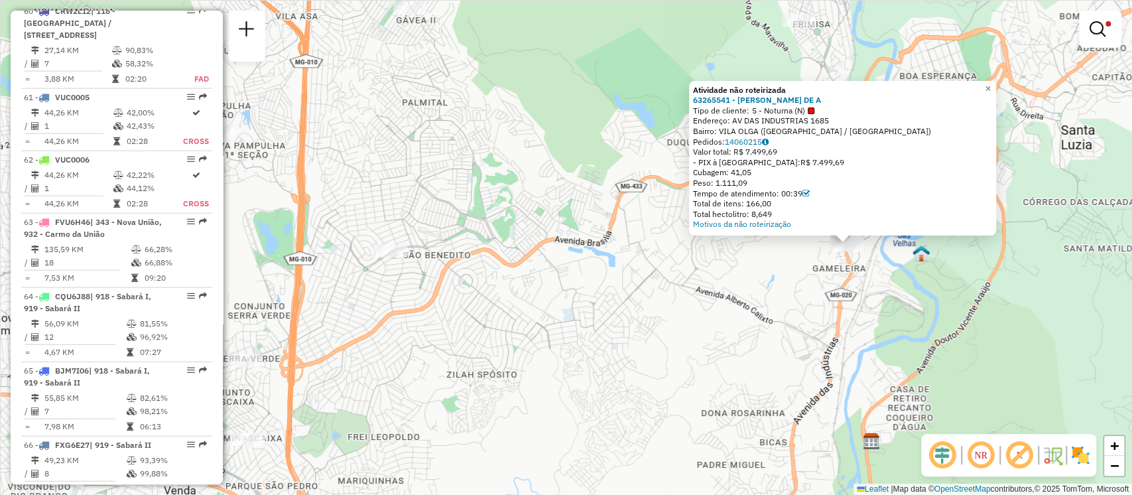
drag, startPoint x: 770, startPoint y: 354, endPoint x: 792, endPoint y: 151, distance: 203.5
click at [788, 263] on div "Atividade não roteirizada 63265541 - [PERSON_NAME] DE A Tipo de cliente: 5 - No…" at bounding box center [566, 247] width 1132 height 495
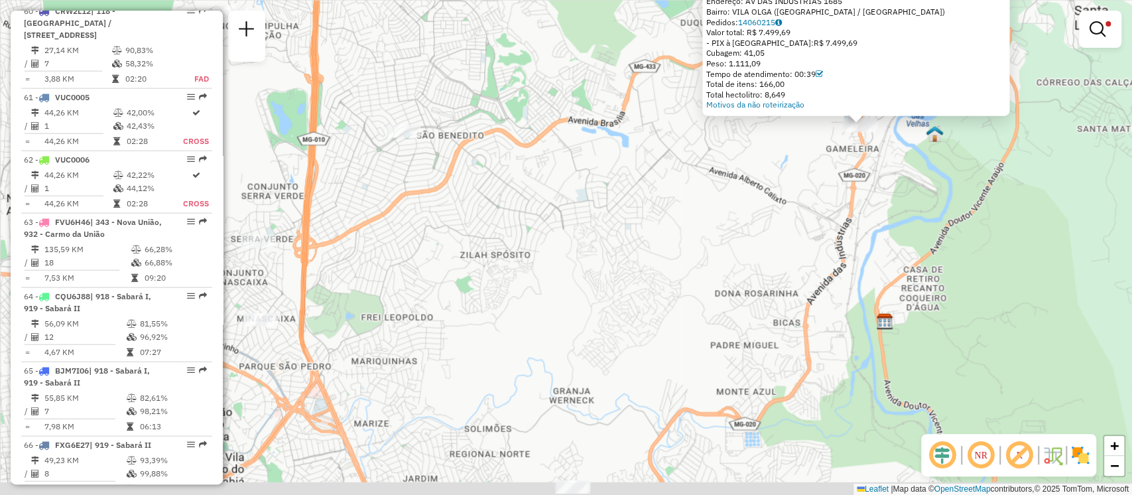
click at [791, 150] on div "Atividade não roteirizada 63265541 - [PERSON_NAME] DE A Tipo de cliente: 5 - No…" at bounding box center [566, 247] width 1132 height 495
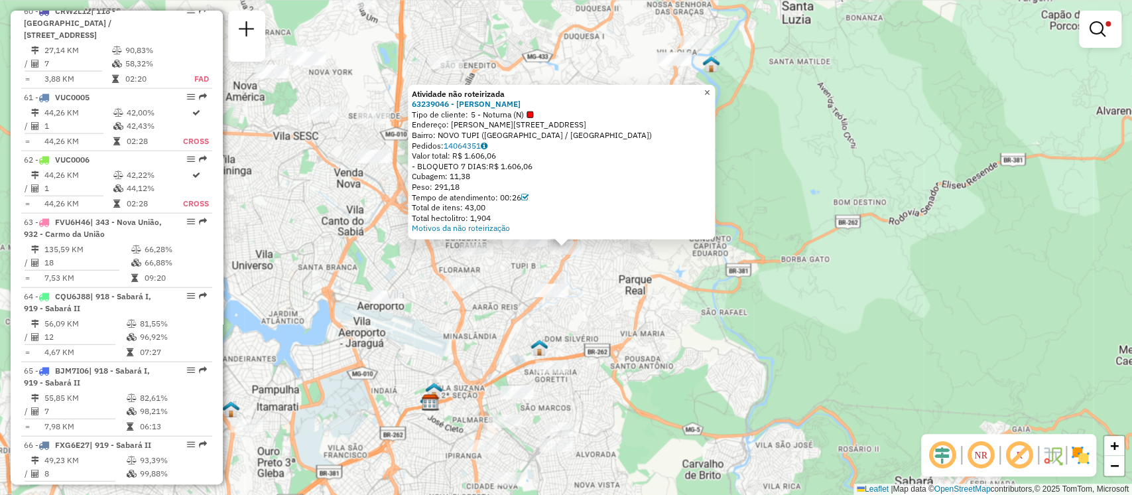
click at [711, 90] on link "×" at bounding box center [707, 92] width 16 height 16
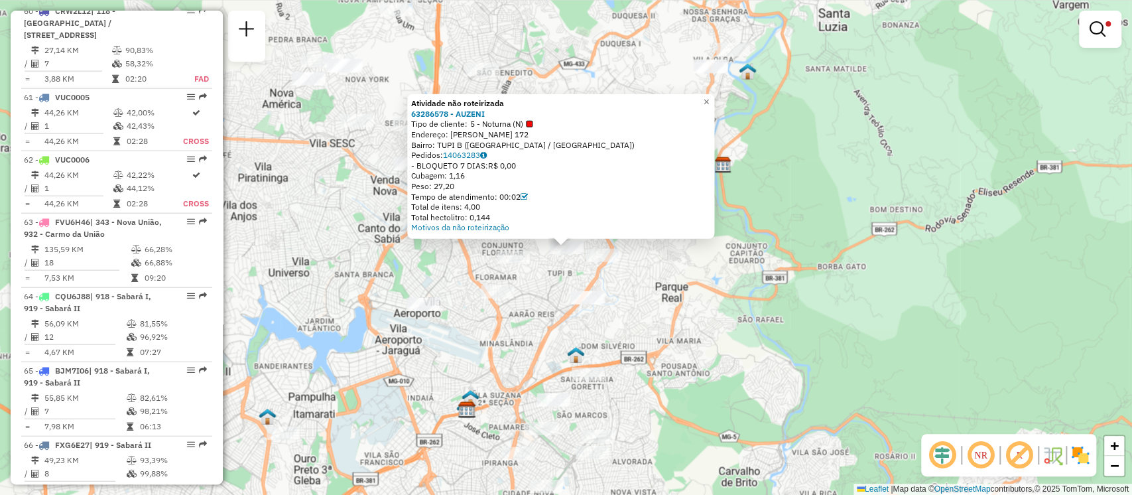
click at [580, 304] on div at bounding box center [587, 297] width 33 height 13
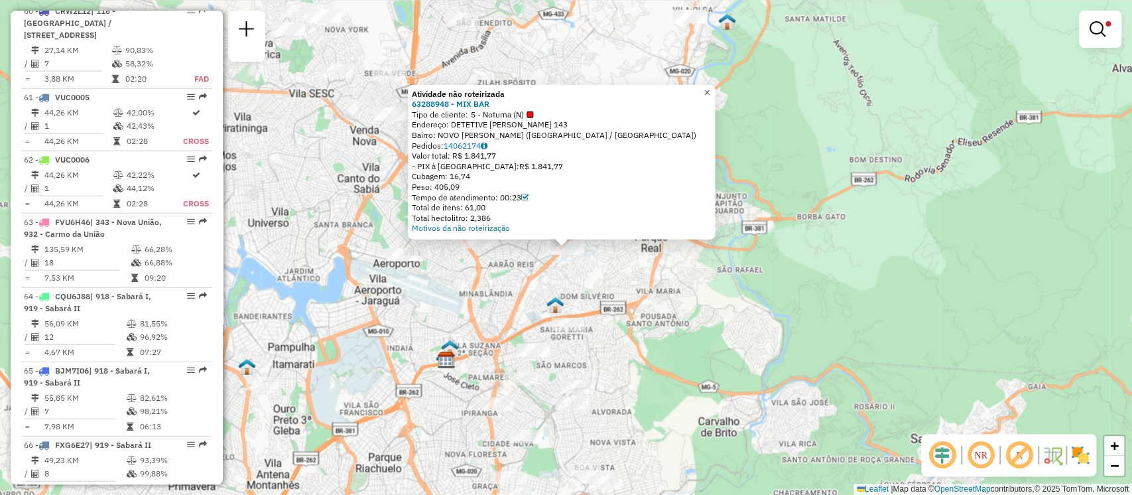
click at [710, 86] on span "×" at bounding box center [708, 91] width 6 height 11
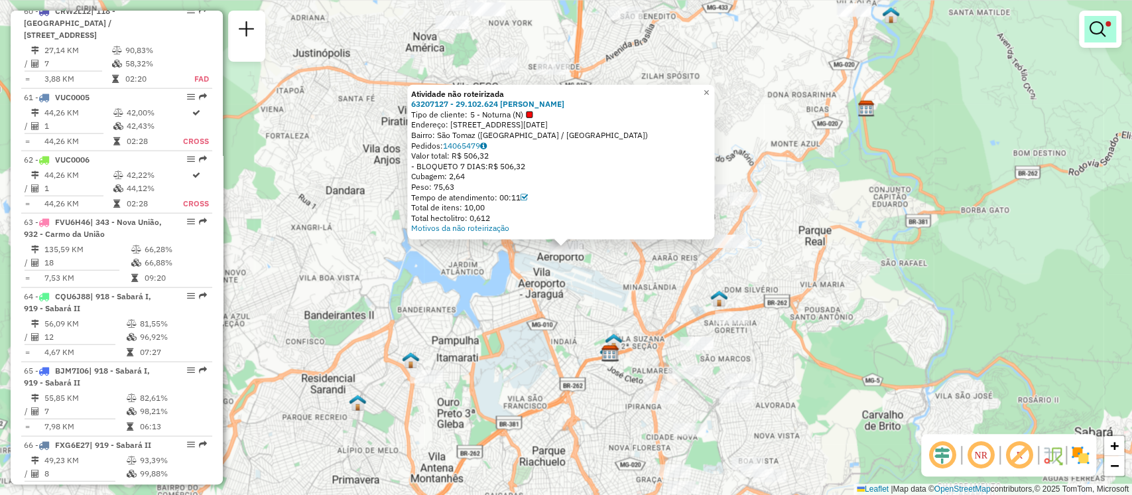
click at [1089, 30] on link at bounding box center [1101, 29] width 32 height 27
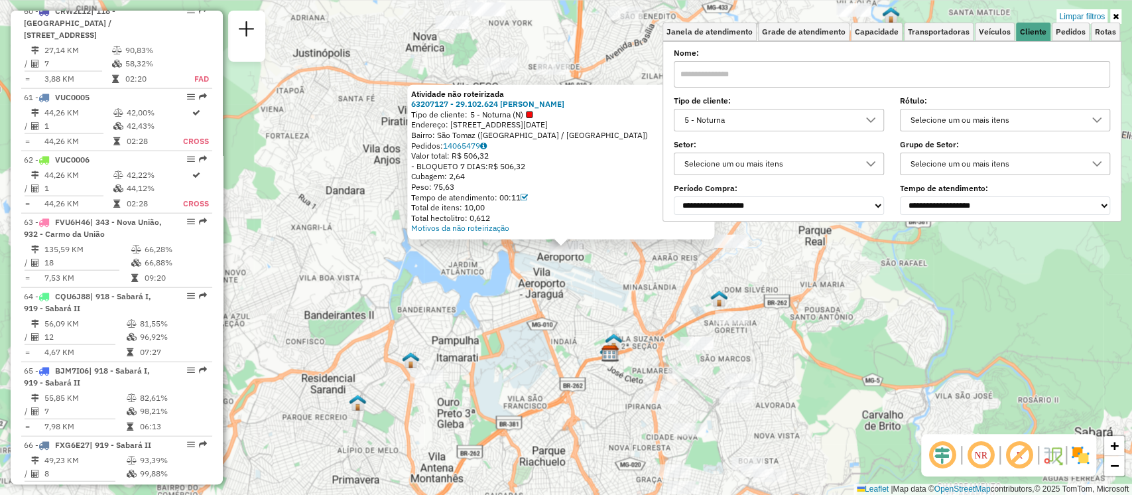
click at [732, 66] on input "text" at bounding box center [892, 74] width 437 height 27
click at [539, 302] on div "Atividade não roteirizada 63207127 - 29.102.624 THAMIRYS [PERSON_NAME] Tipo de …" at bounding box center [566, 247] width 1132 height 495
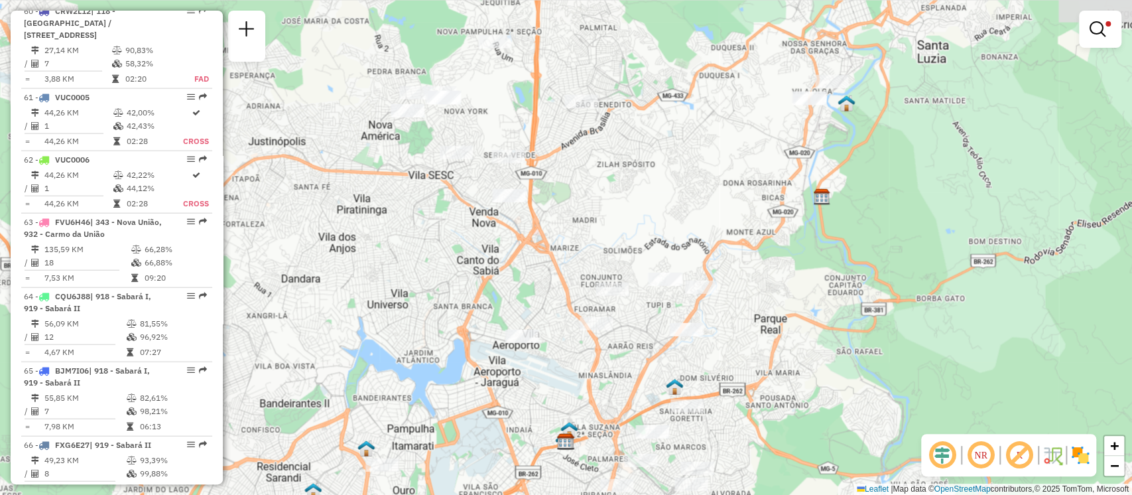
drag, startPoint x: 770, startPoint y: 159, endPoint x: 725, endPoint y: 255, distance: 106.8
click at [722, 253] on div "Limpar filtros Janela de atendimento Grade de atendimento Capacidade Transporta…" at bounding box center [566, 247] width 1132 height 495
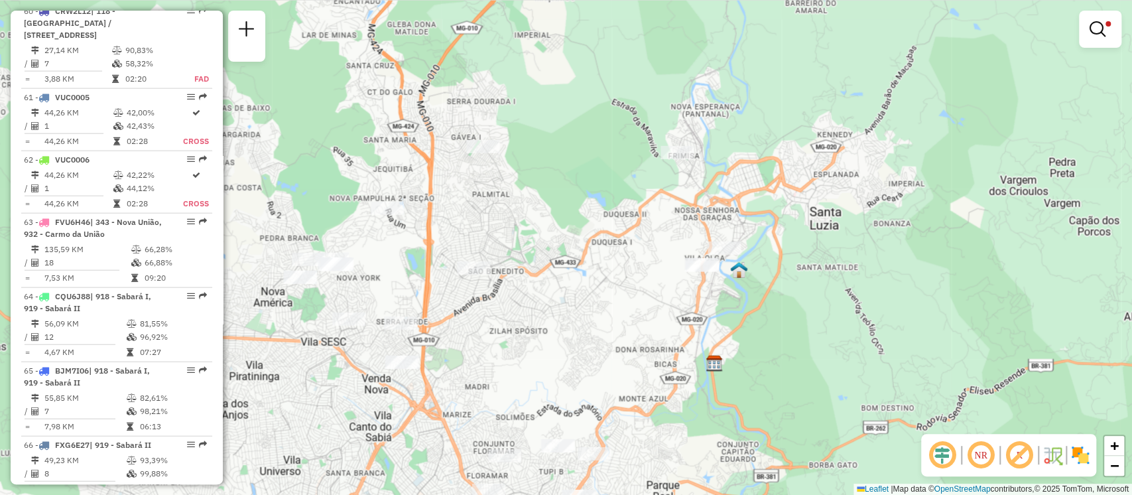
drag, startPoint x: 821, startPoint y: 236, endPoint x: 716, endPoint y: 396, distance: 191.4
click at [716, 396] on div "Limpar filtros Janela de atendimento Grade de atendimento Capacidade Transporta…" at bounding box center [566, 247] width 1132 height 495
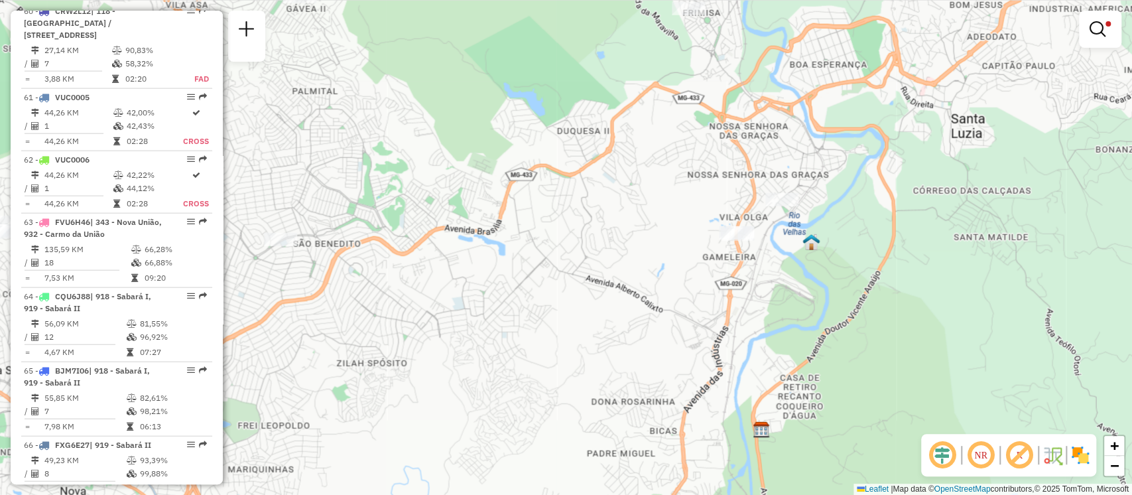
drag, startPoint x: 659, startPoint y: 259, endPoint x: 717, endPoint y: 177, distance: 99.9
click at [705, 170] on div "Limpar filtros Janela de atendimento Grade de atendimento Capacidade Transporta…" at bounding box center [566, 247] width 1132 height 495
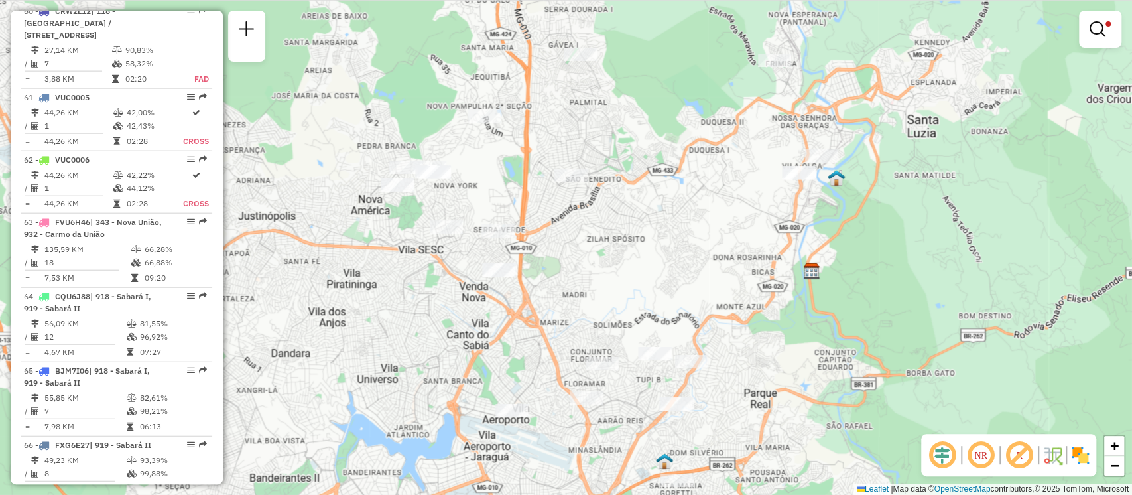
drag, startPoint x: 590, startPoint y: 358, endPoint x: 626, endPoint y: 274, distance: 91.8
click at [626, 274] on div "Limpar filtros Janela de atendimento Grade de atendimento Capacidade Transporta…" at bounding box center [566, 247] width 1132 height 495
